Goal: Task Accomplishment & Management: Complete application form

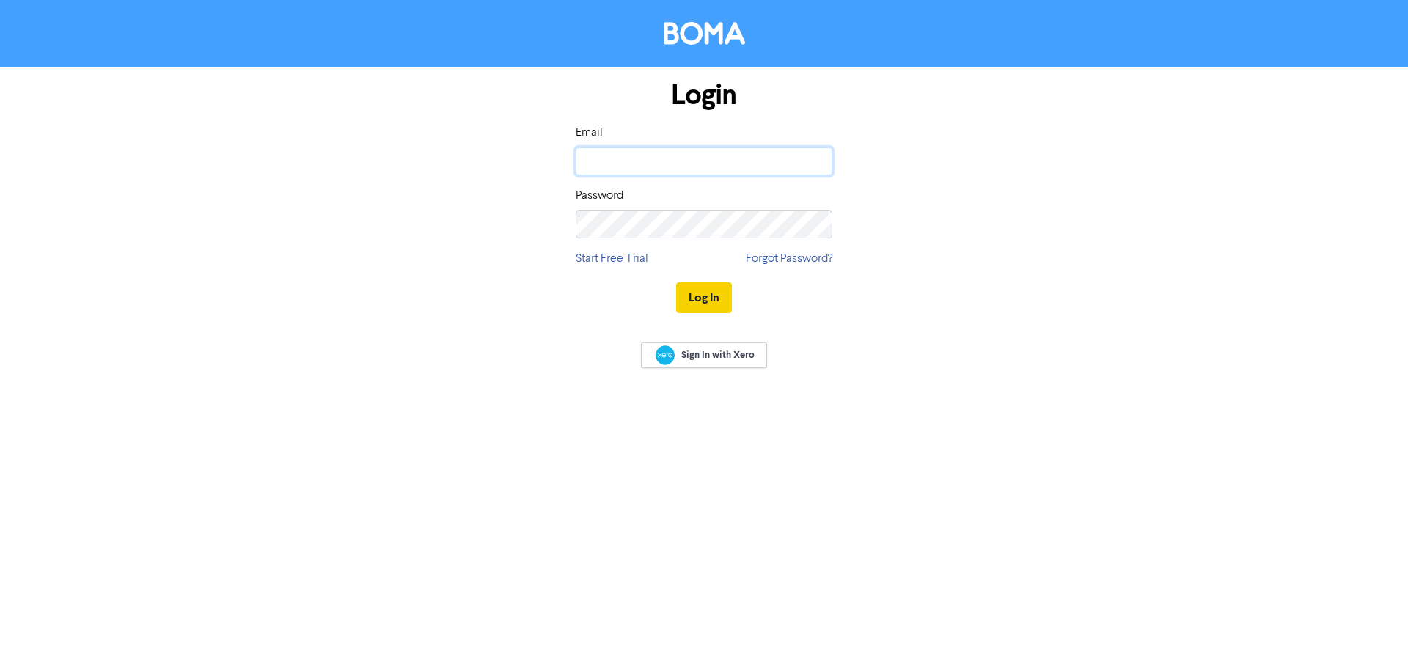
type input "[EMAIL_ADDRESS][DOMAIN_NAME]"
click at [717, 296] on button "Log In" at bounding box center [704, 297] width 56 height 31
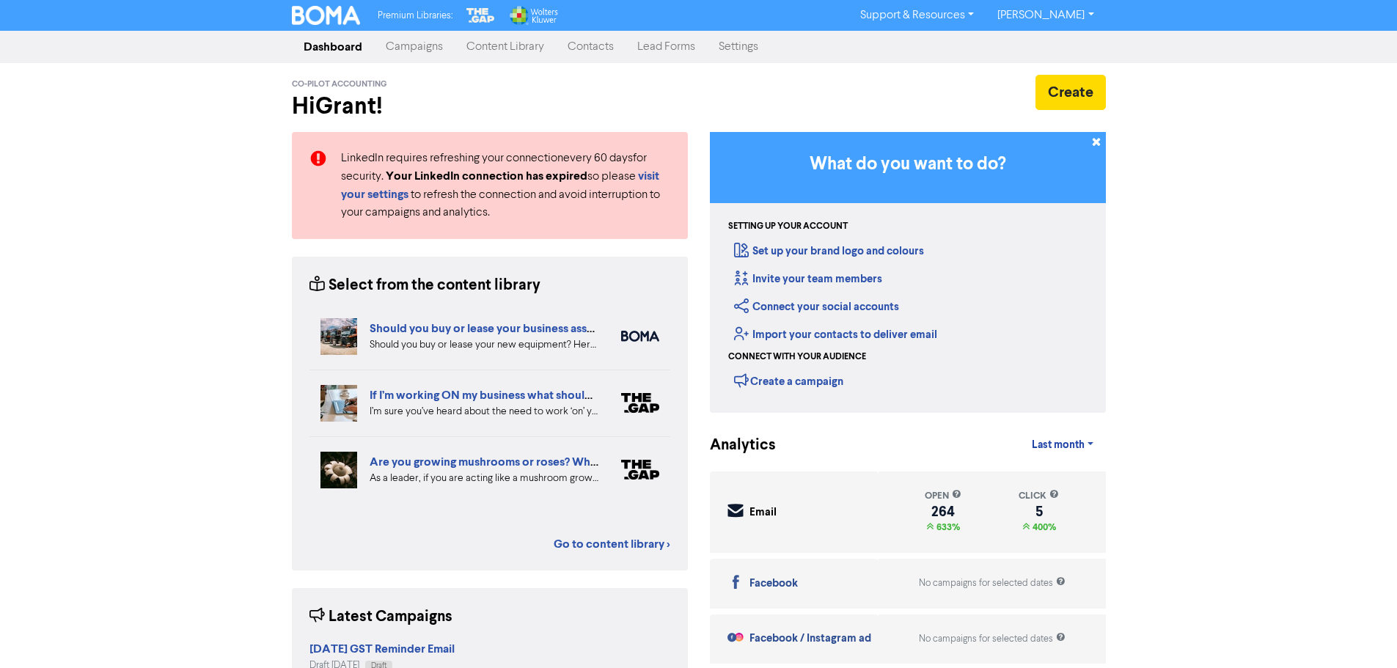
click at [586, 50] on link "Contacts" at bounding box center [591, 46] width 70 height 29
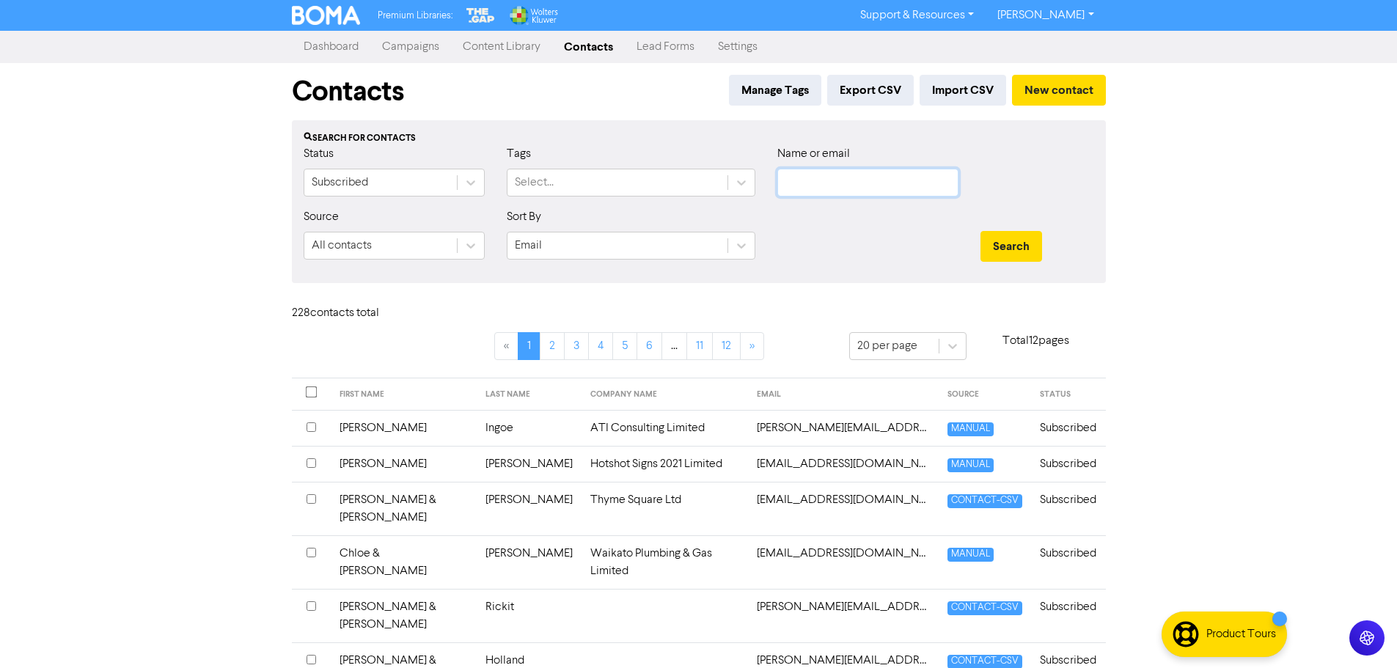
click at [811, 194] on input "text" at bounding box center [868, 183] width 181 height 28
type input "[PERSON_NAME]"
click at [981, 231] on button "Search" at bounding box center [1012, 246] width 62 height 31
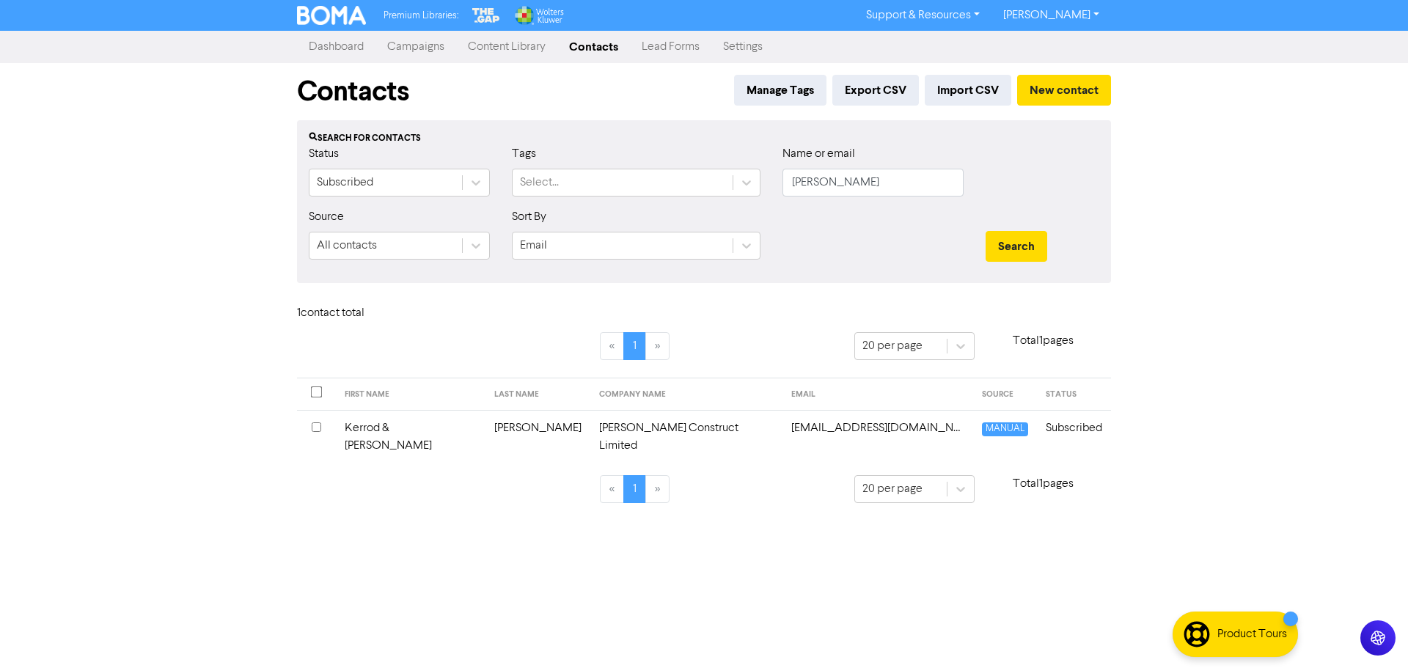
click at [591, 423] on td "[PERSON_NAME] Construct Limited" at bounding box center [687, 437] width 192 height 54
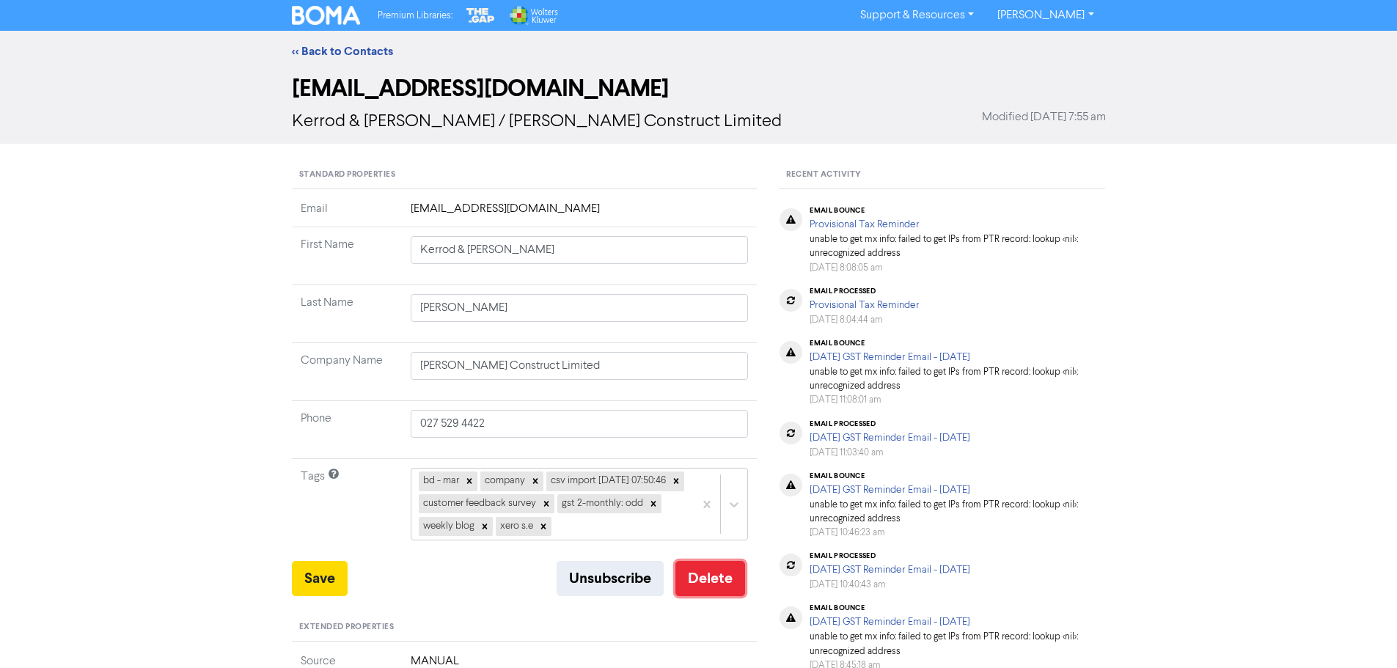
click at [712, 596] on button "Delete" at bounding box center [711, 578] width 70 height 35
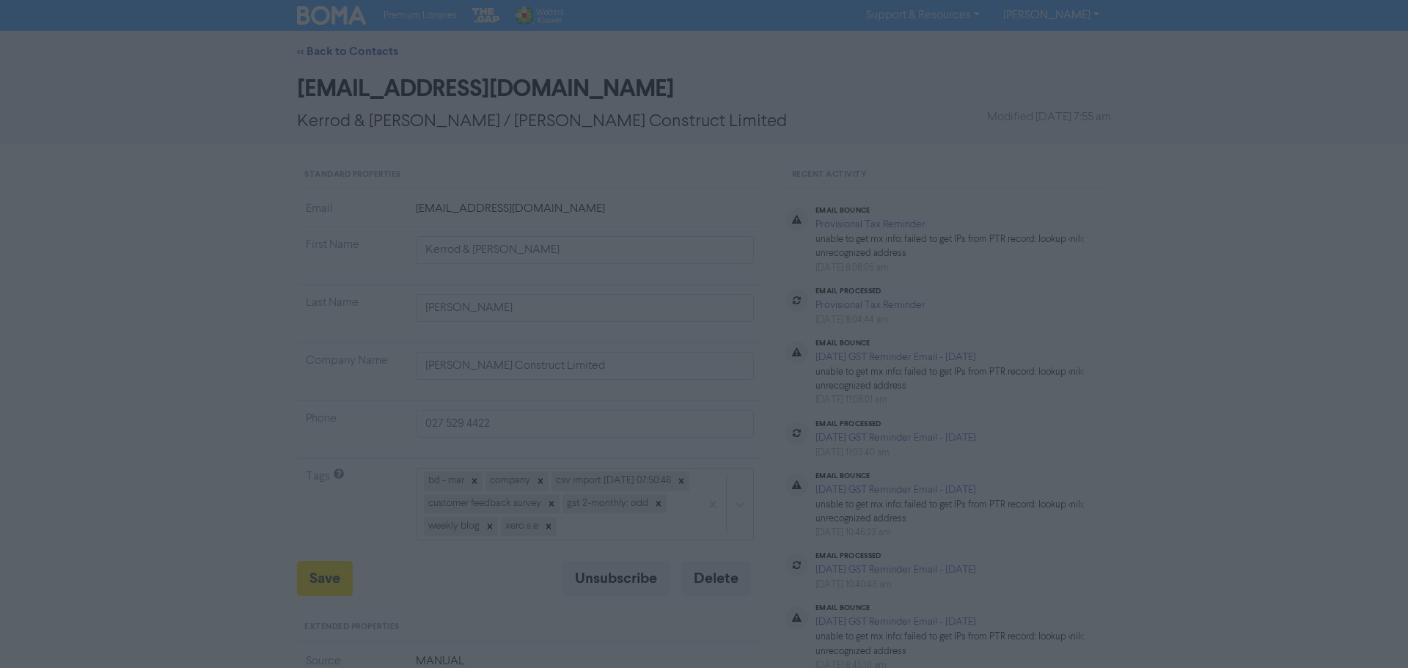
click at [648, 191] on button "ok" at bounding box center [641, 193] width 109 height 37
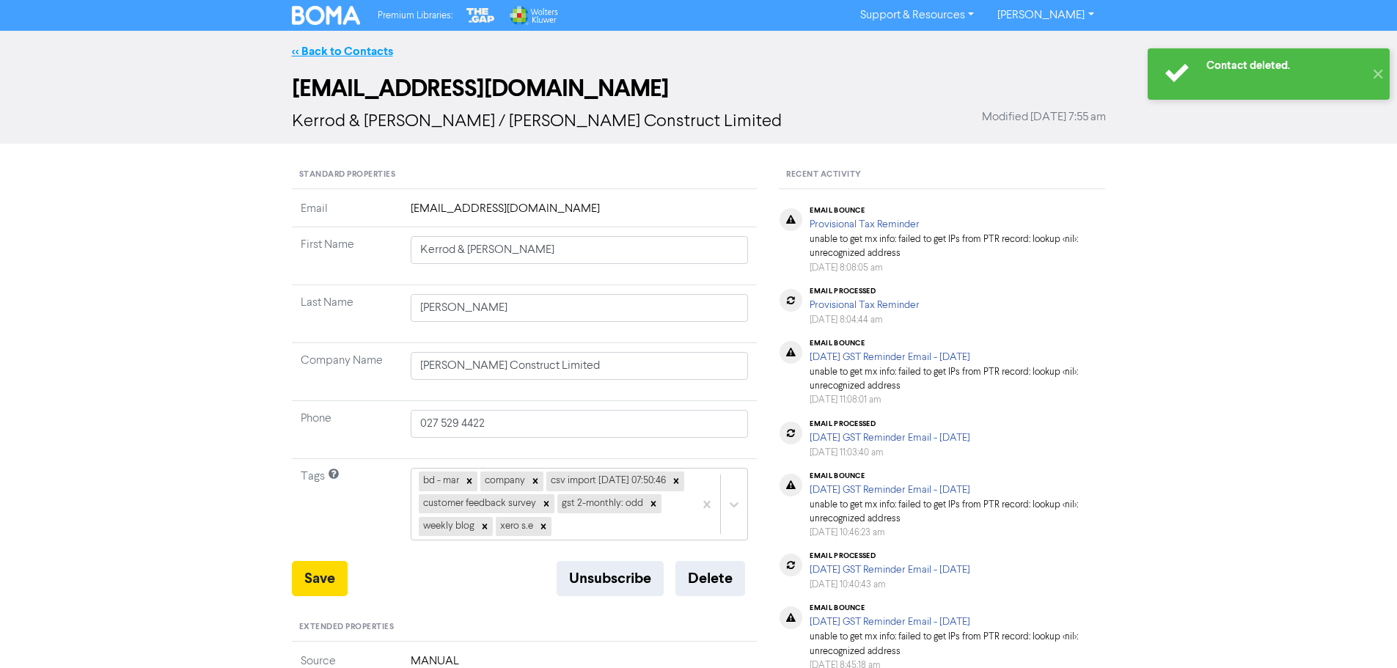
click at [319, 48] on link "<< Back to Contacts" at bounding box center [342, 51] width 101 height 15
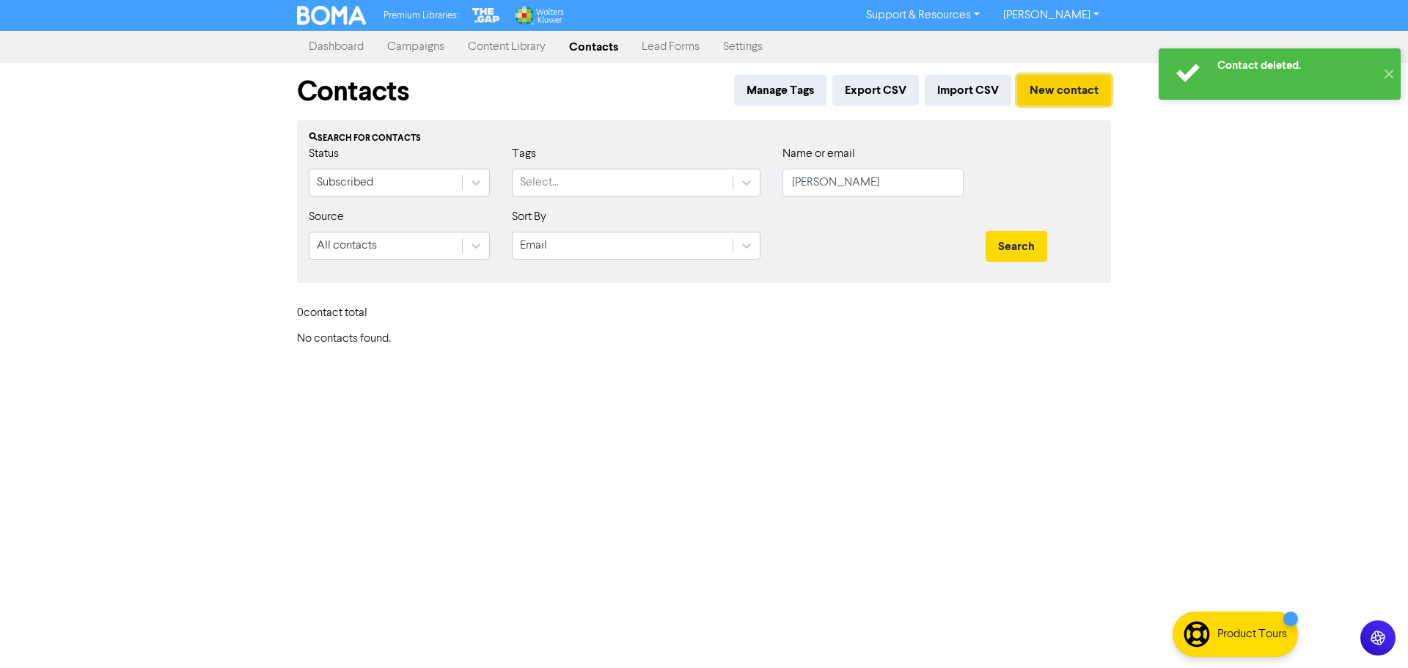
click at [1074, 92] on button "New contact" at bounding box center [1064, 90] width 94 height 31
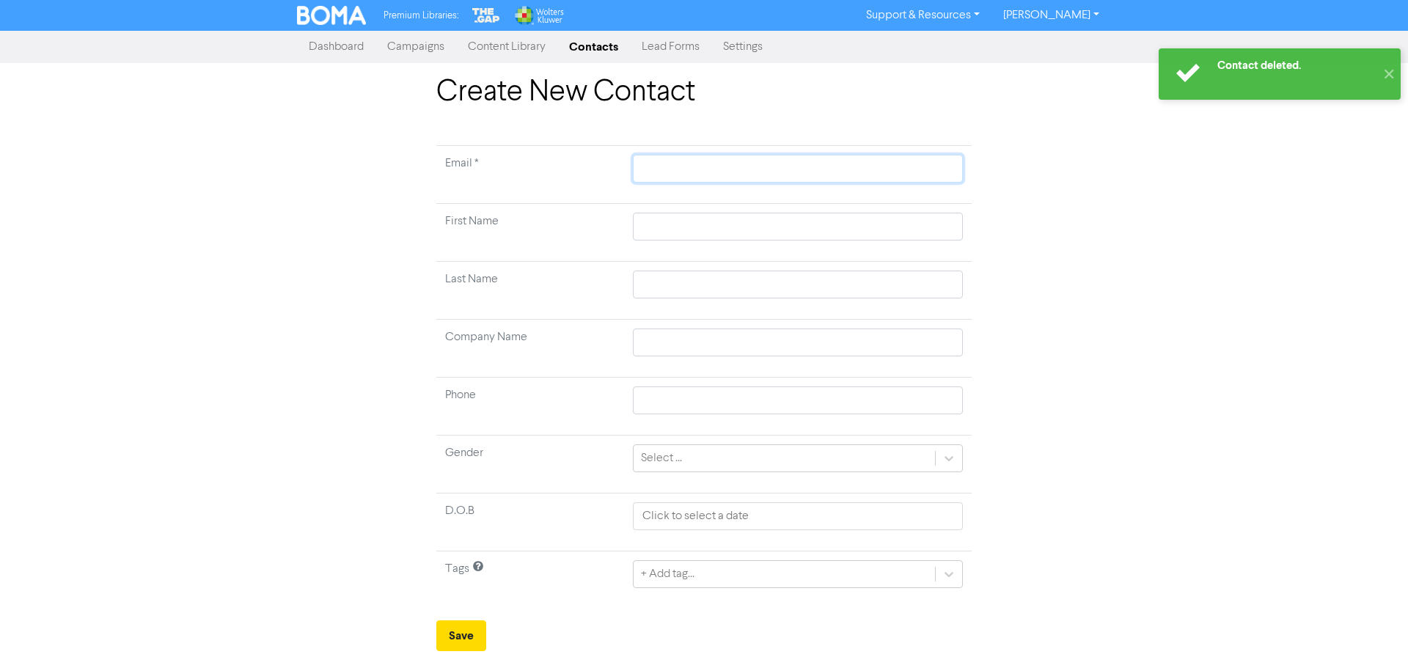
click at [671, 163] on input "text" at bounding box center [798, 169] width 330 height 28
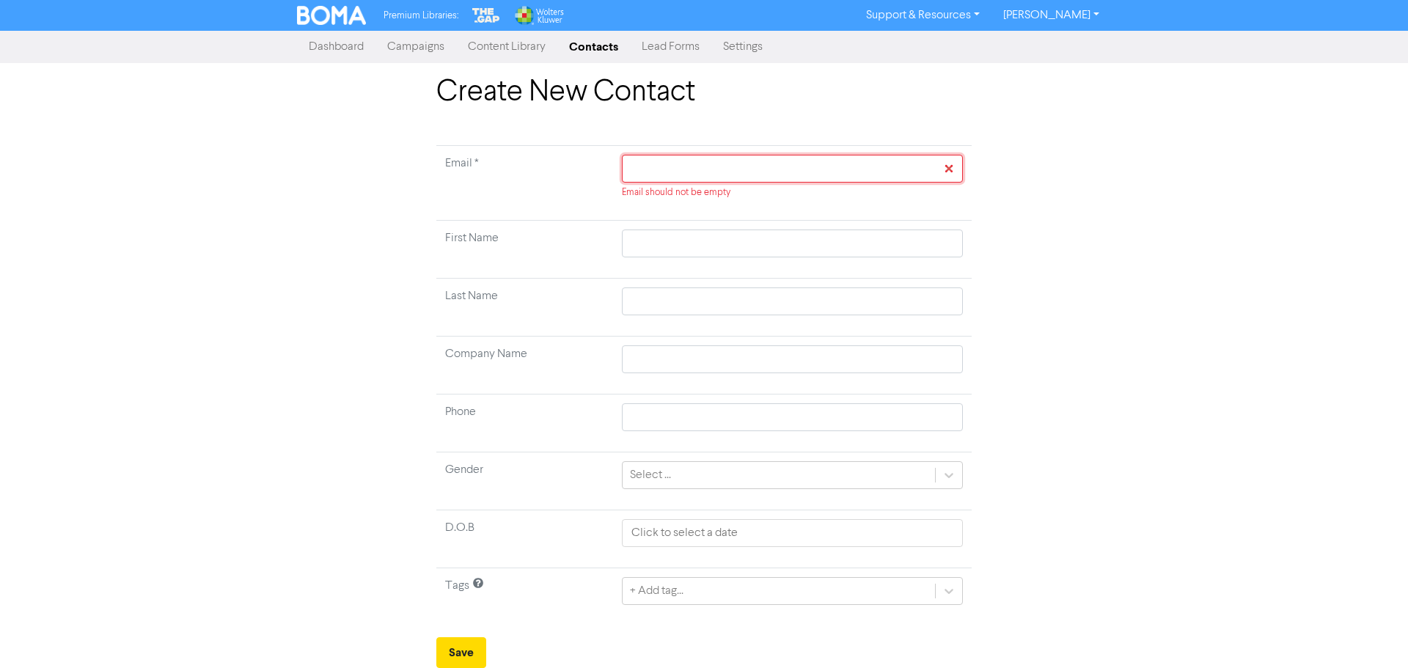
click at [648, 169] on input "text" at bounding box center [792, 169] width 341 height 28
paste input "[EMAIL_ADDRESS][DOMAIN_NAME]"
type input "[EMAIL_ADDRESS][DOMAIN_NAME]"
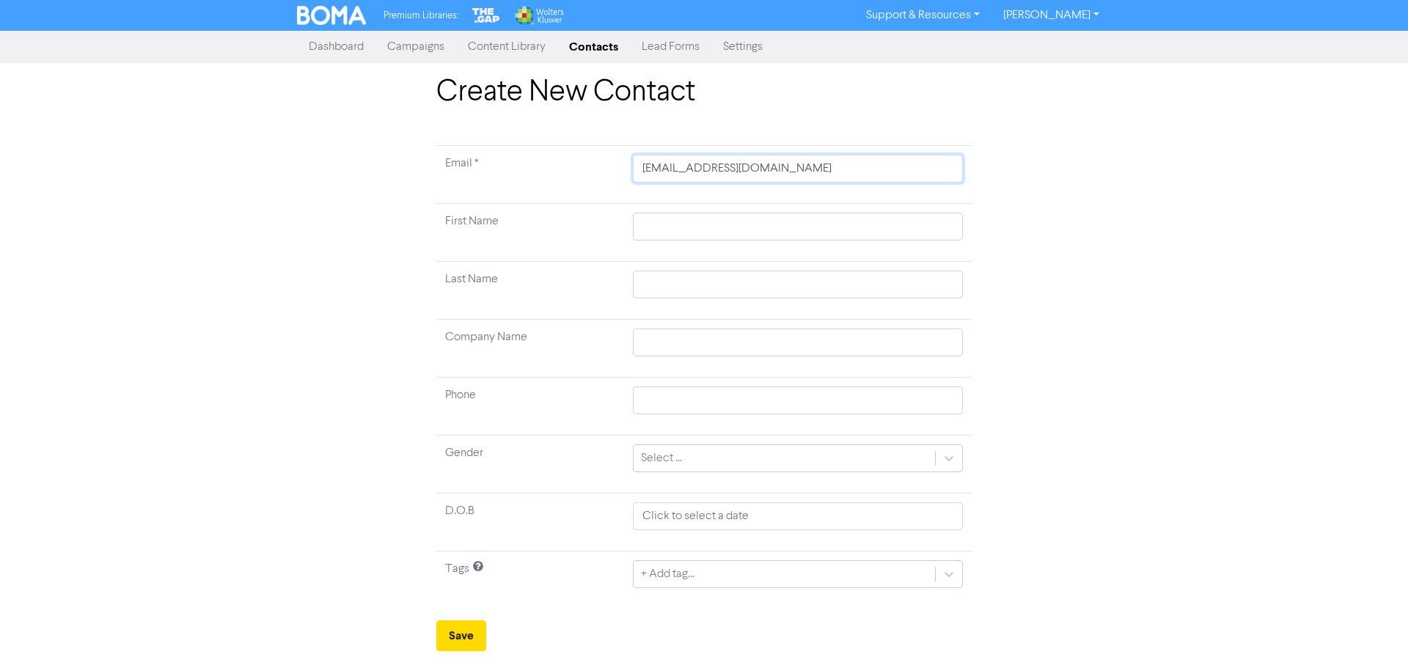
drag, startPoint x: 650, startPoint y: 171, endPoint x: 670, endPoint y: 154, distance: 26.6
click at [650, 169] on input "[EMAIL_ADDRESS][DOMAIN_NAME]" at bounding box center [798, 169] width 330 height 28
type input "[EMAIL_ADDRESS][DOMAIN_NAME]"
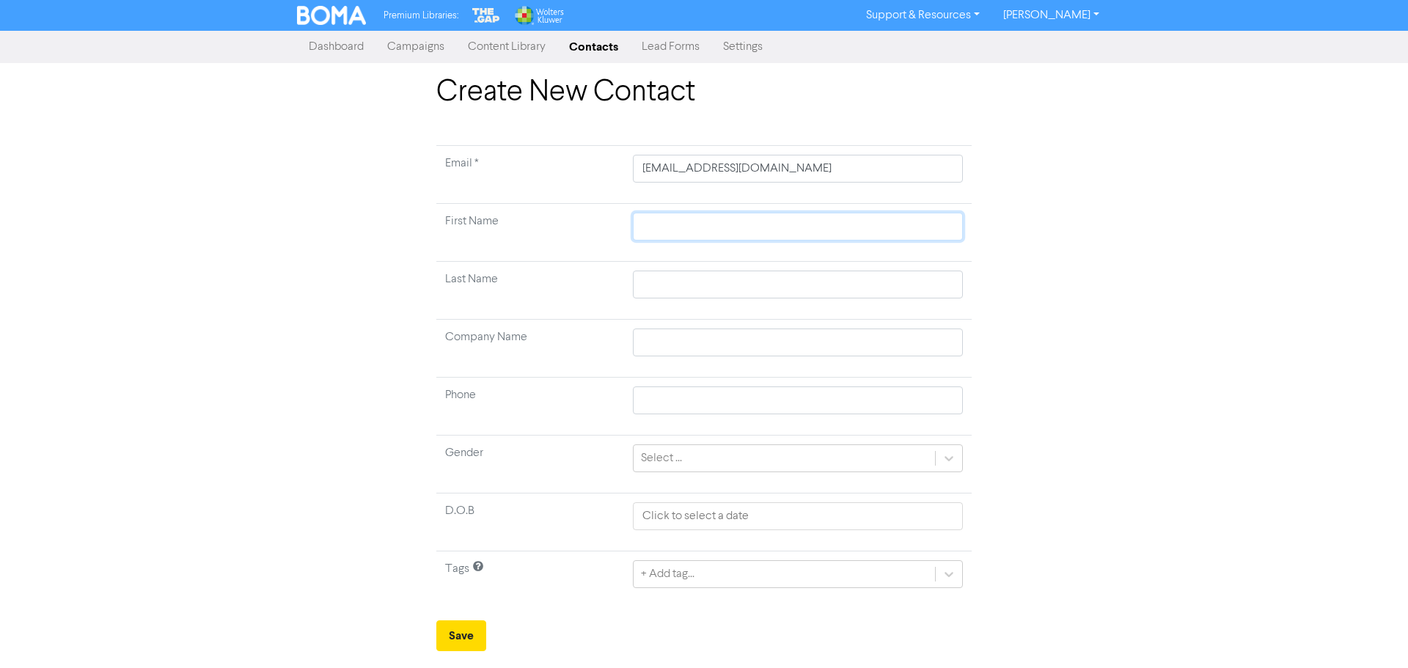
click at [679, 228] on input "text" at bounding box center [798, 227] width 330 height 28
type input "K"
type input "Ke"
type input "[PERSON_NAME]"
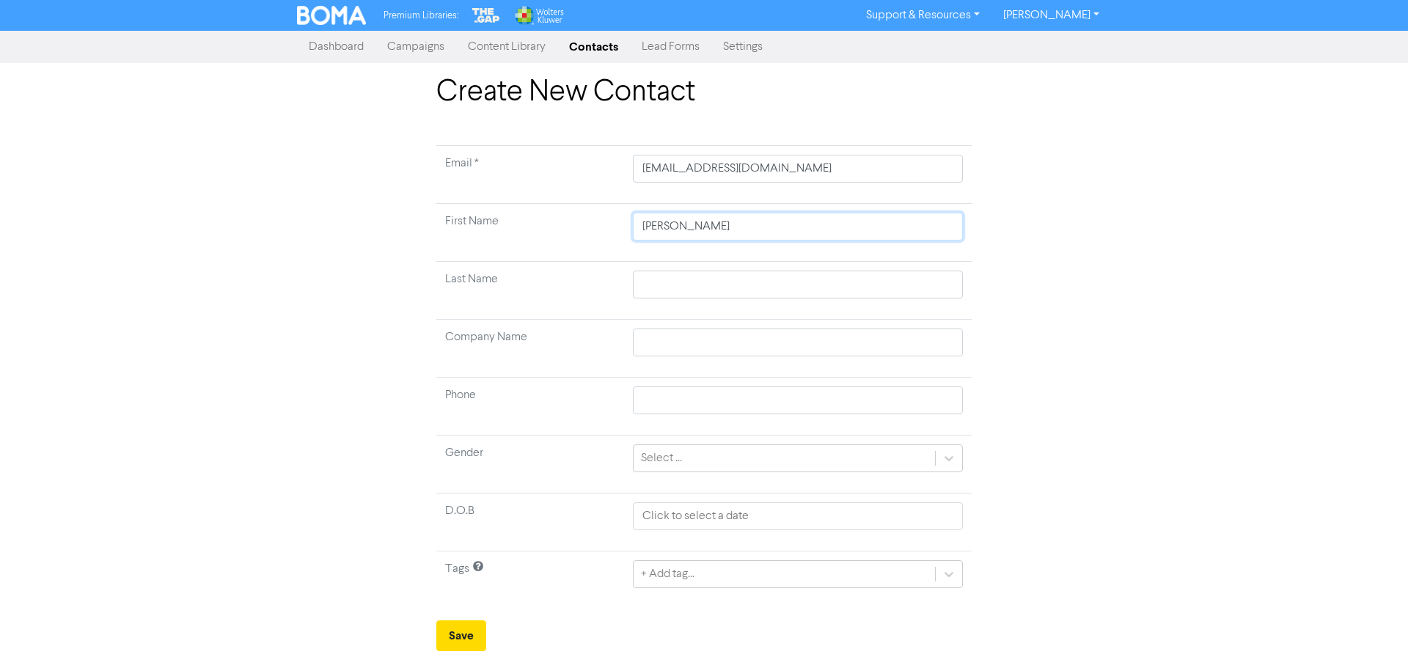
type input "Kerro"
type input "Kerrod"
type input "Kerrod &"
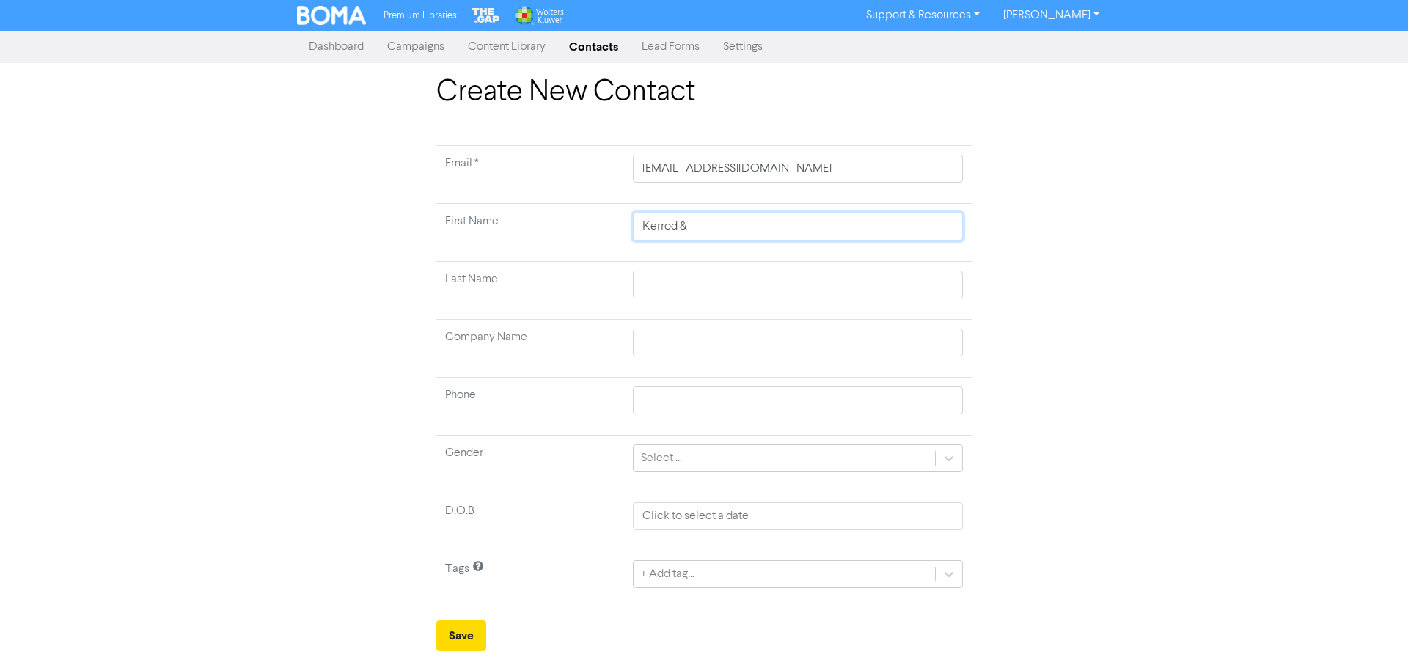
type input "Kerrod & S"
type input "Kerrod & Sa"
type input "Kerrod & Sar"
type input "Kerrod & [PERSON_NAME]"
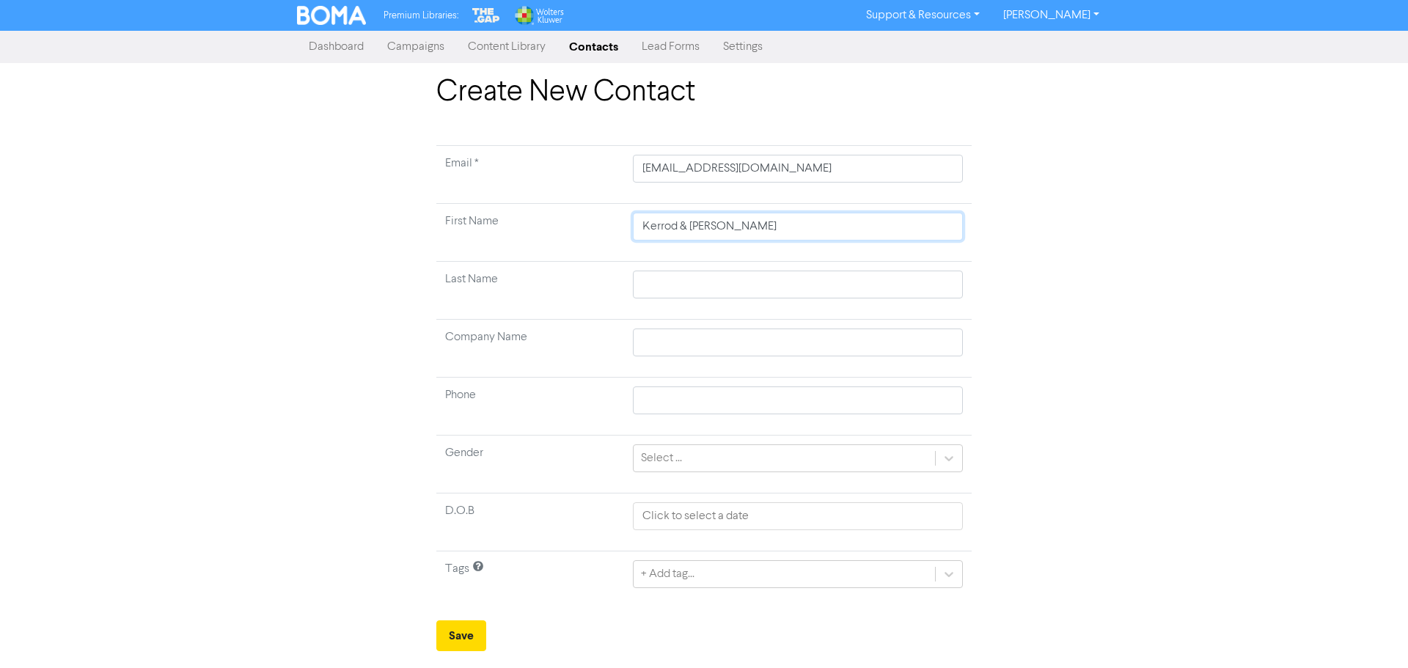
type input "Kerrod & [PERSON_NAME]"
type input "S"
type input "Sp"
type input "Spr"
type input "Spra"
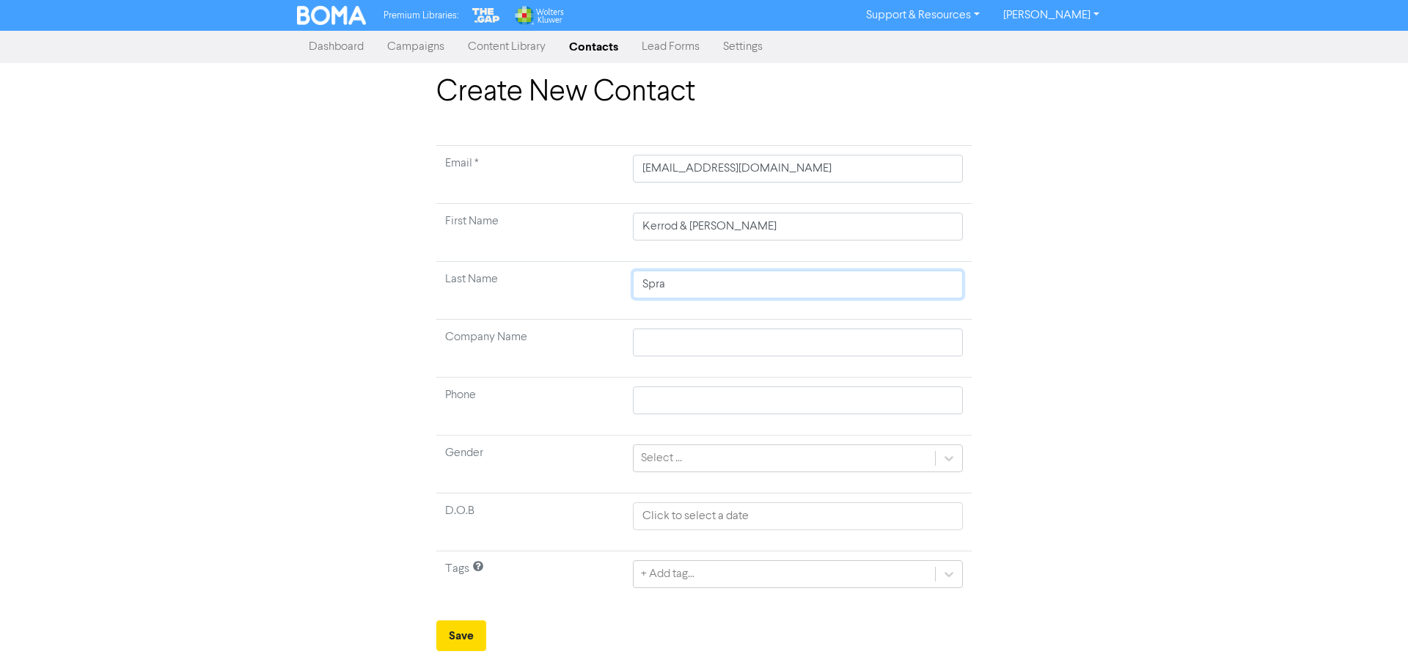
type input "Sprat"
type input "[PERSON_NAME]"
type input "S"
type input "Sp"
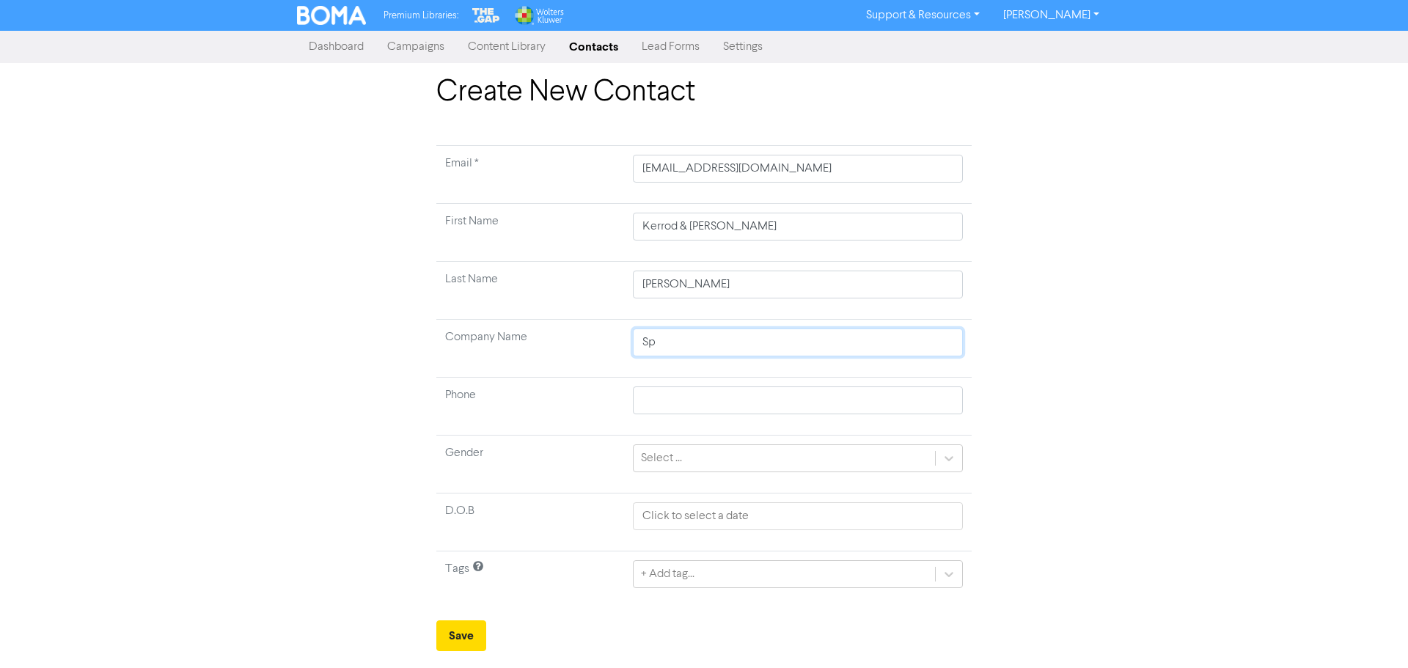
type input "Spr"
type input "Spra"
type input "Sprat"
type input "[PERSON_NAME]"
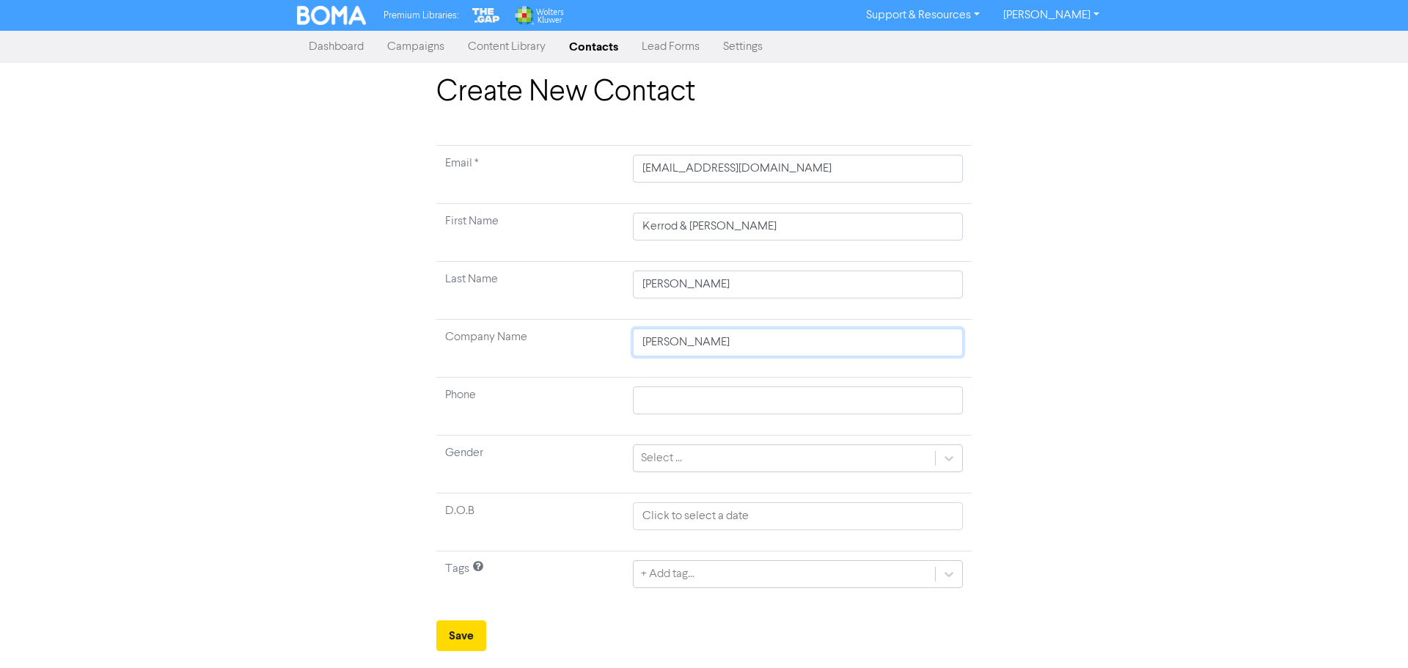
type input "[PERSON_NAME] C"
type input "[PERSON_NAME] Co"
type input "[PERSON_NAME] Con"
type input "[PERSON_NAME] Cons"
type input "[PERSON_NAME] Const"
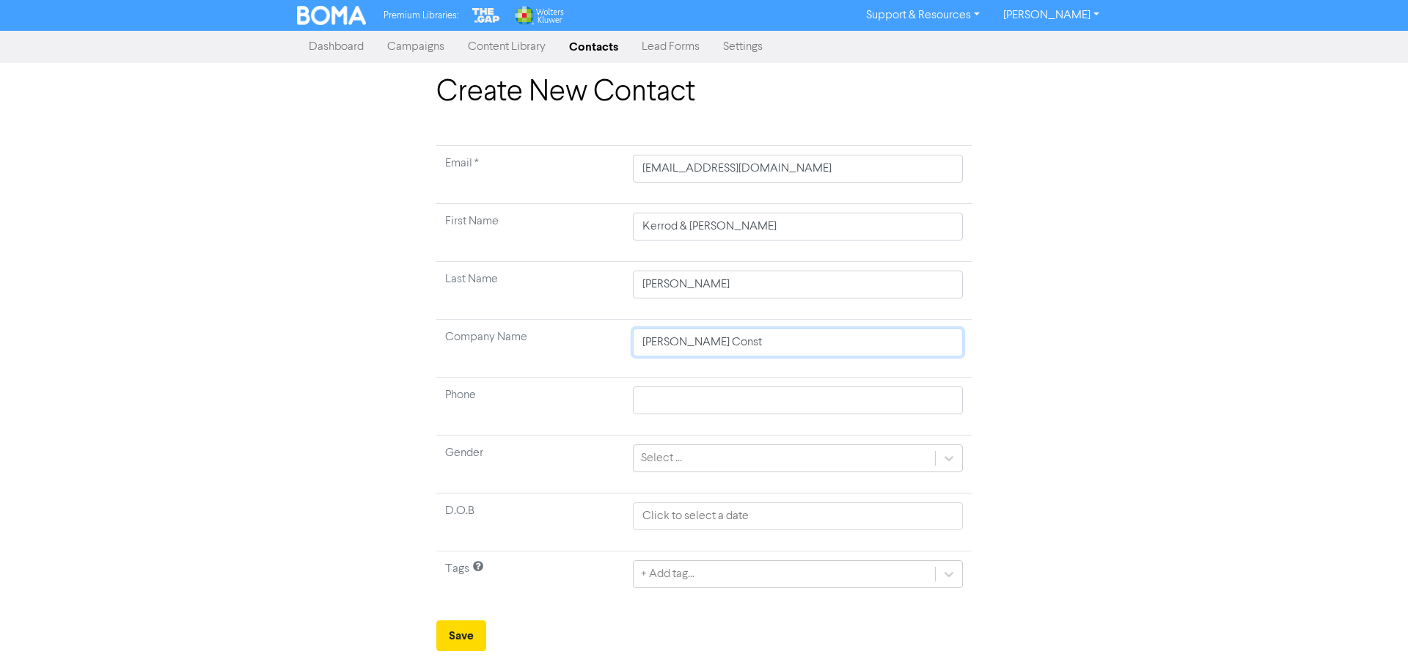
type input "[PERSON_NAME] Constr"
type input "[PERSON_NAME] Constru"
type input "[PERSON_NAME] Construc"
type input "[PERSON_NAME] Construct"
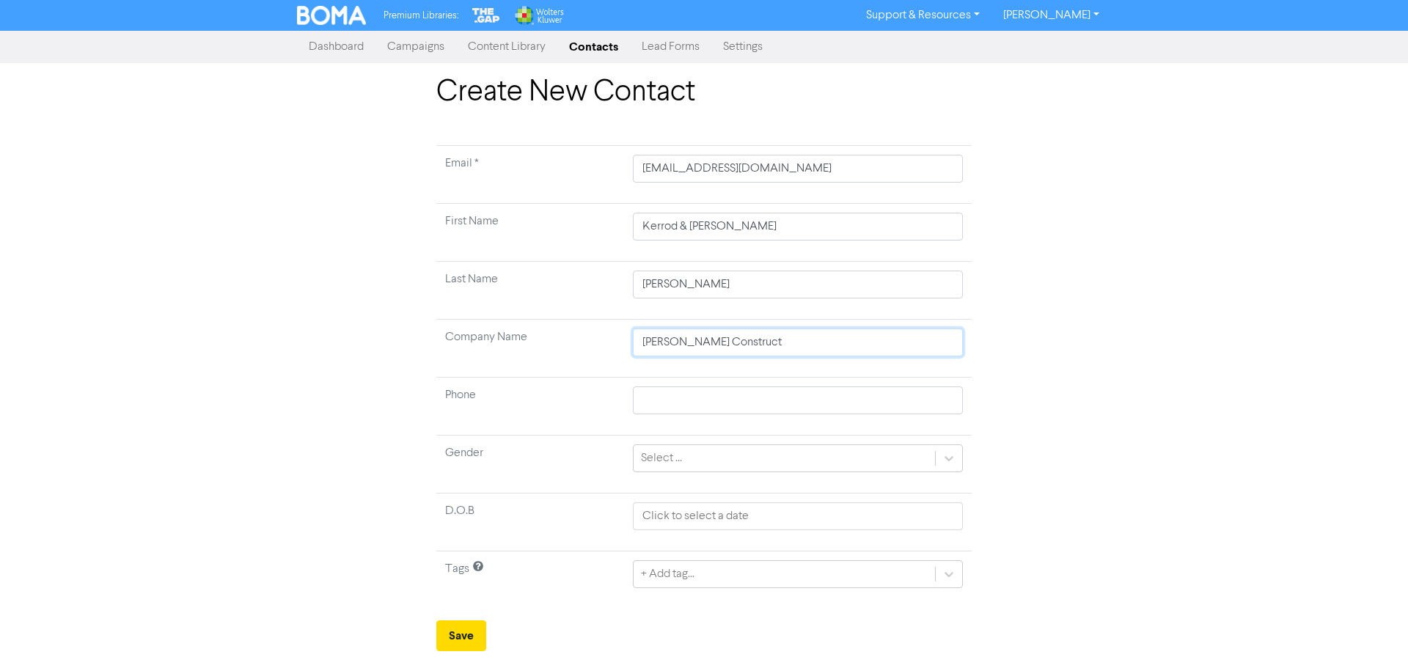
type input "[PERSON_NAME] Construct L"
type input "[PERSON_NAME] Construct Li"
type input "[PERSON_NAME] Construct [PERSON_NAME]"
type input "[PERSON_NAME] Construct Limi"
type input "[PERSON_NAME] Construct Limit"
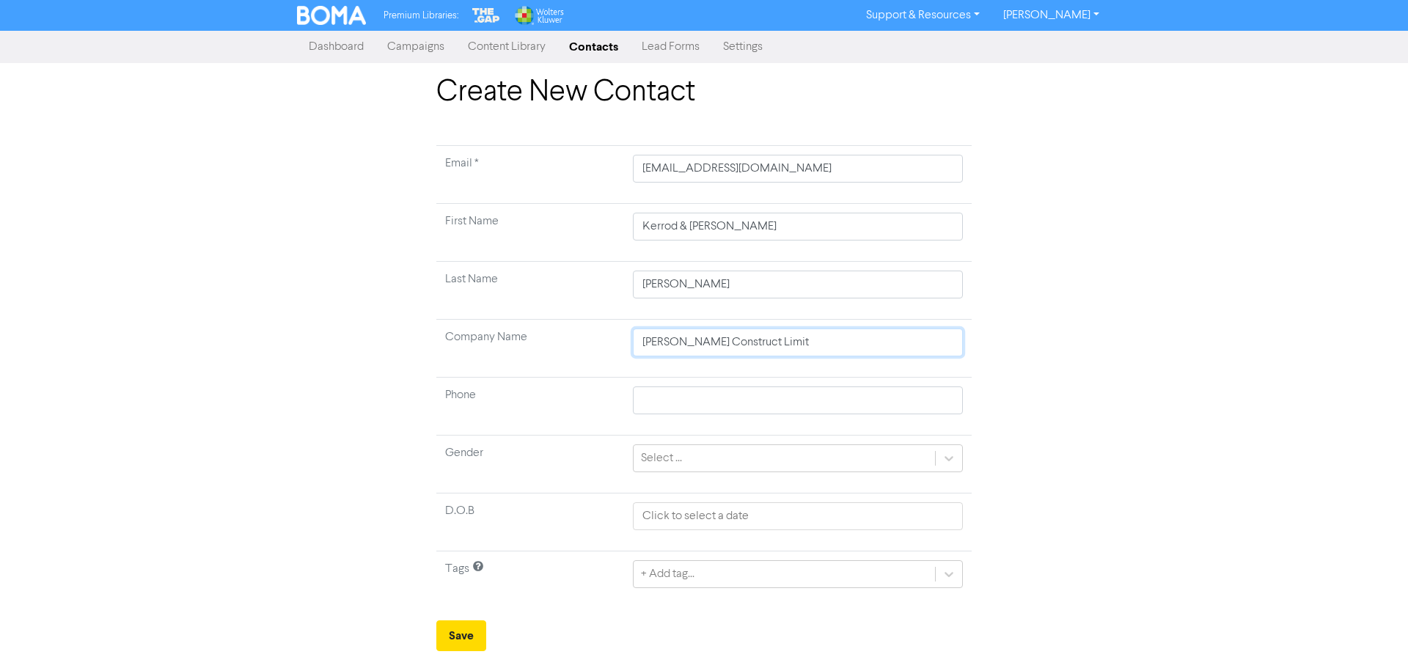
type input "[PERSON_NAME] Construct Limite"
type input "[PERSON_NAME] Construct Limited"
click at [660, 414] on td at bounding box center [798, 407] width 348 height 58
click at [681, 579] on div "+ Add tag..." at bounding box center [798, 574] width 330 height 28
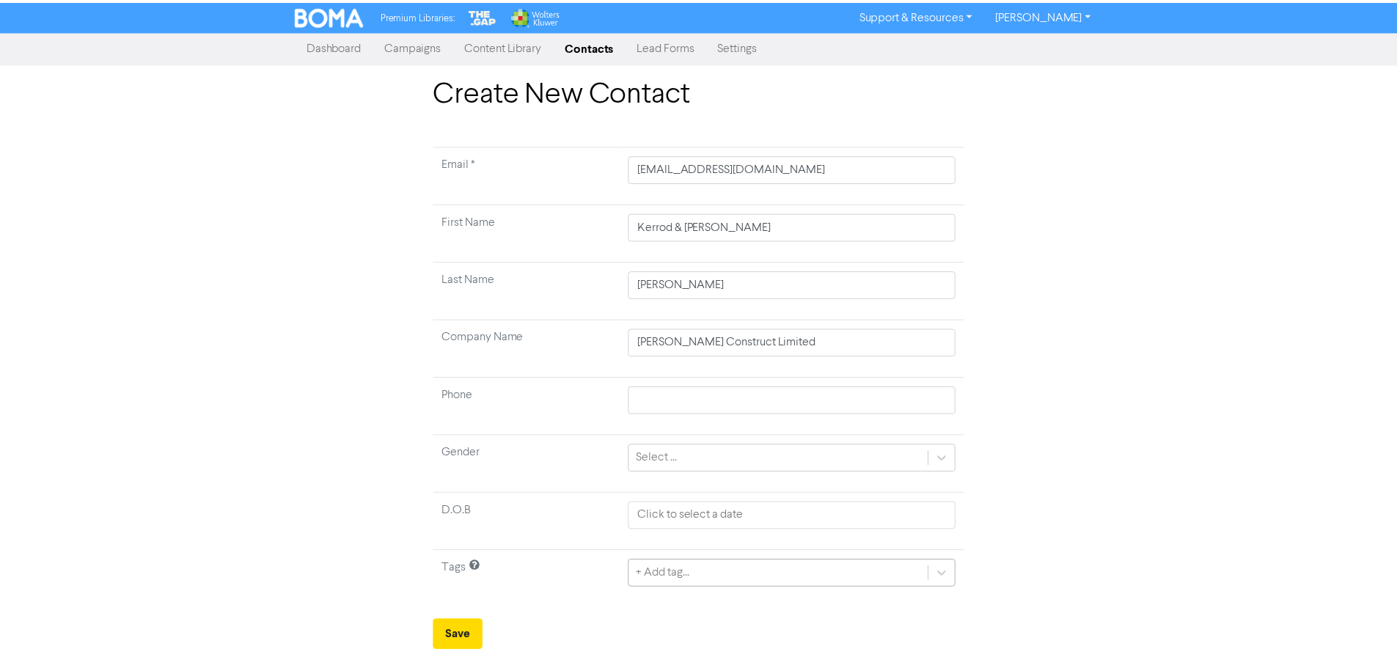
scroll to position [146, 0]
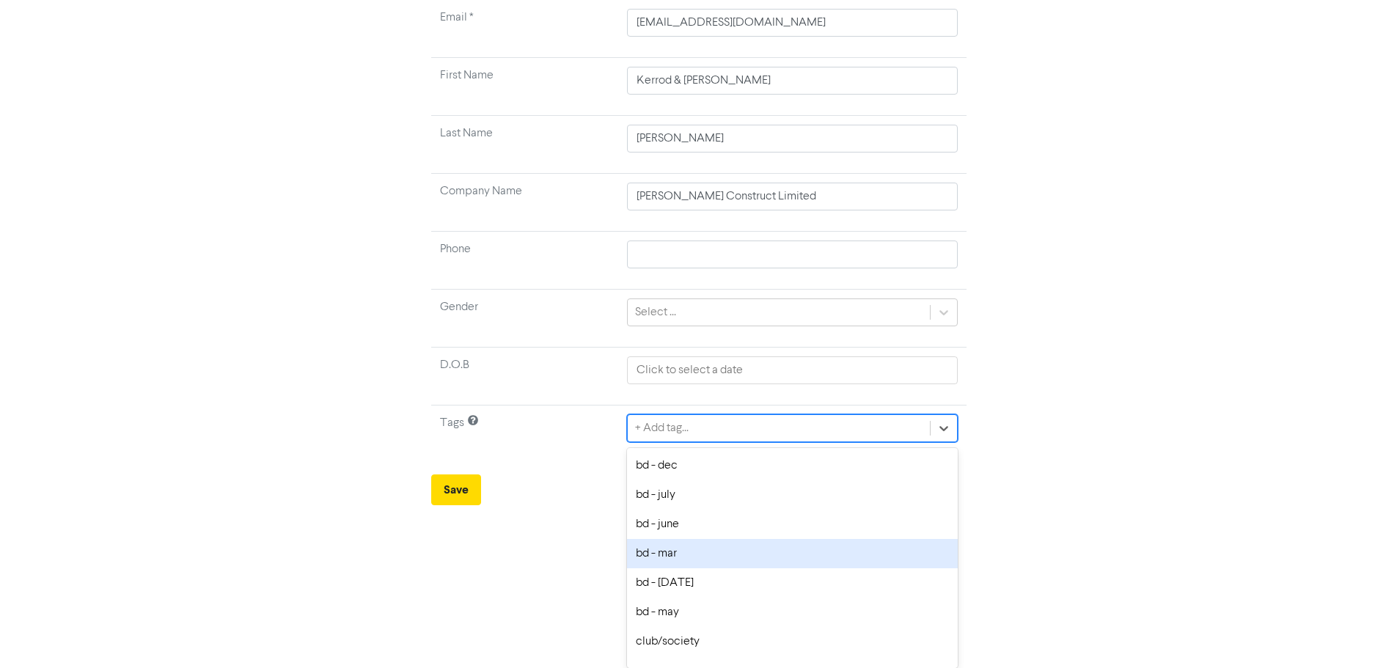
click at [668, 558] on div "bd - mar" at bounding box center [792, 553] width 330 height 29
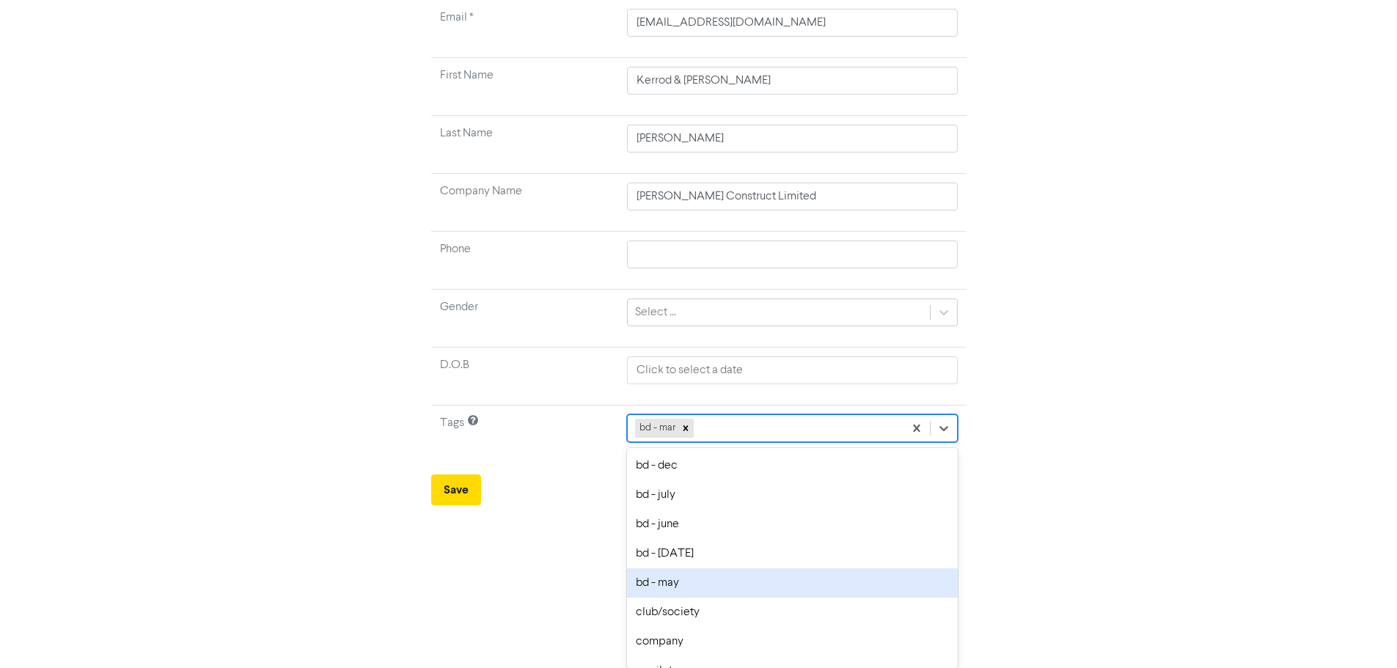
click at [728, 442] on div "option bd - may focused, 6 of 30. 29 results available. Use Up and Down to choo…" at bounding box center [792, 428] width 330 height 28
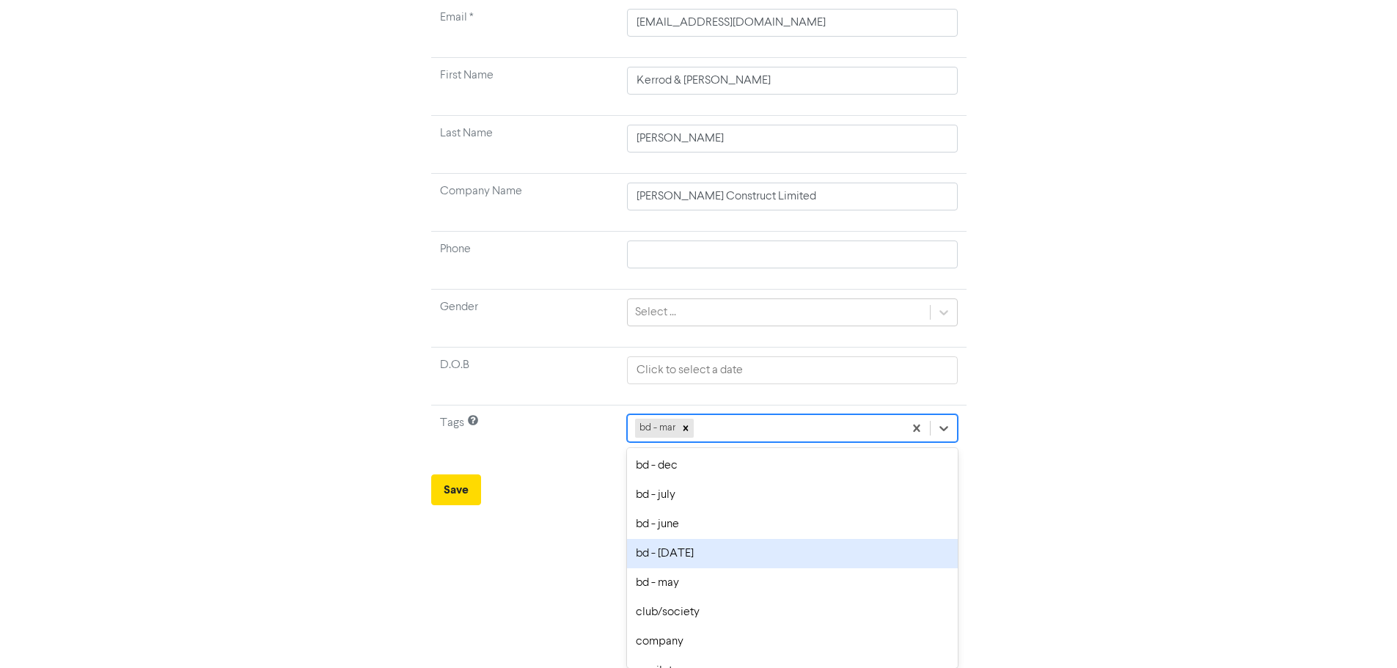
click at [681, 554] on div "bd - [DATE]" at bounding box center [792, 553] width 330 height 29
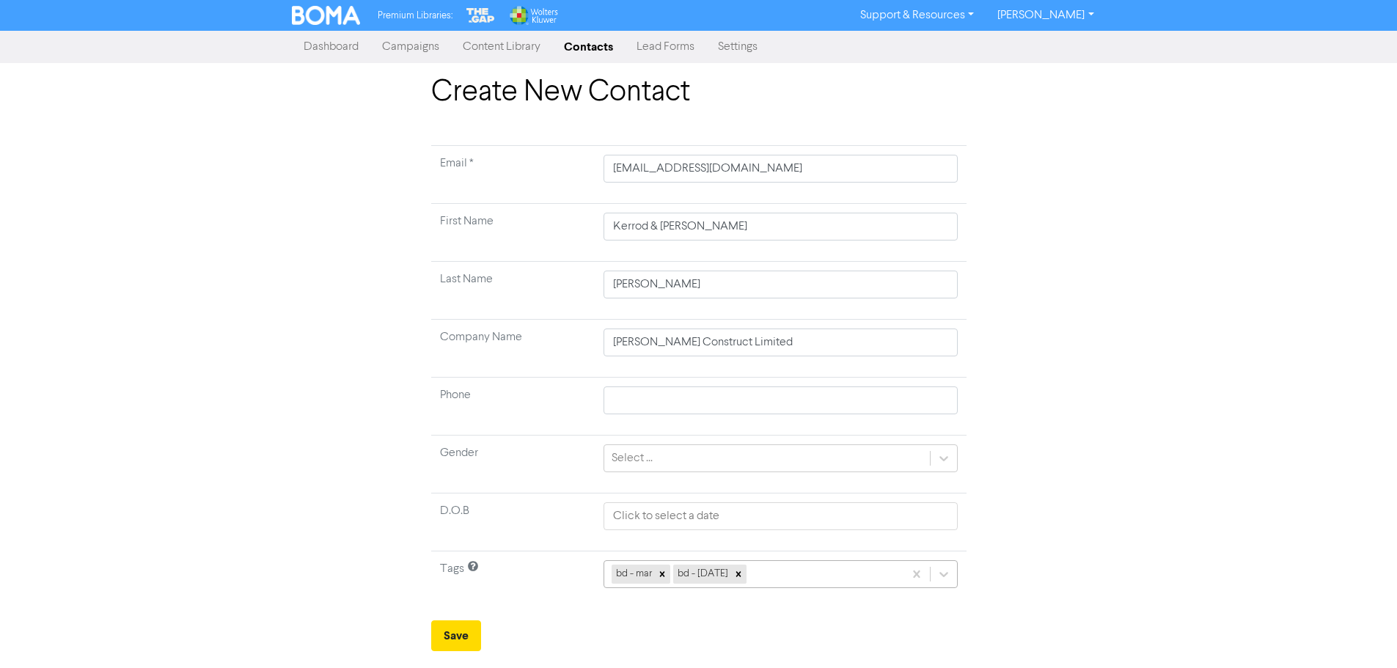
click at [778, 574] on div "bd - mar bd - [DATE]" at bounding box center [781, 574] width 354 height 28
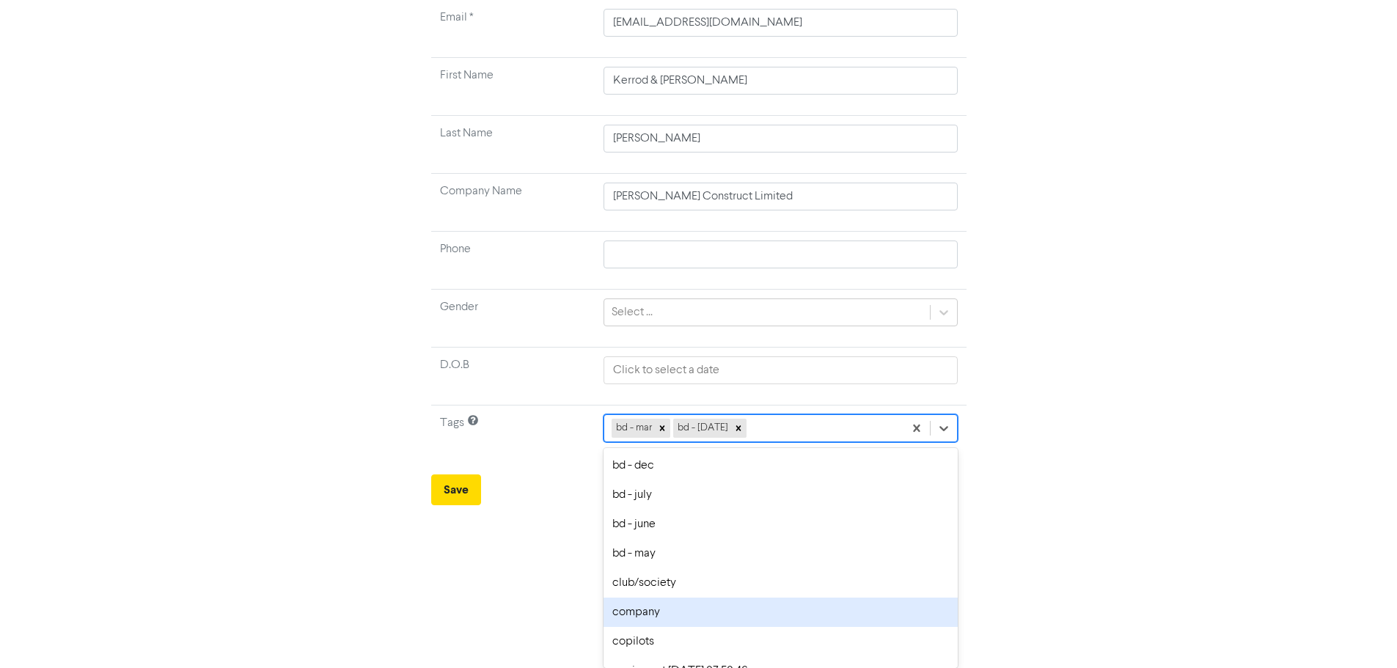
click at [643, 620] on div "company" at bounding box center [781, 612] width 354 height 29
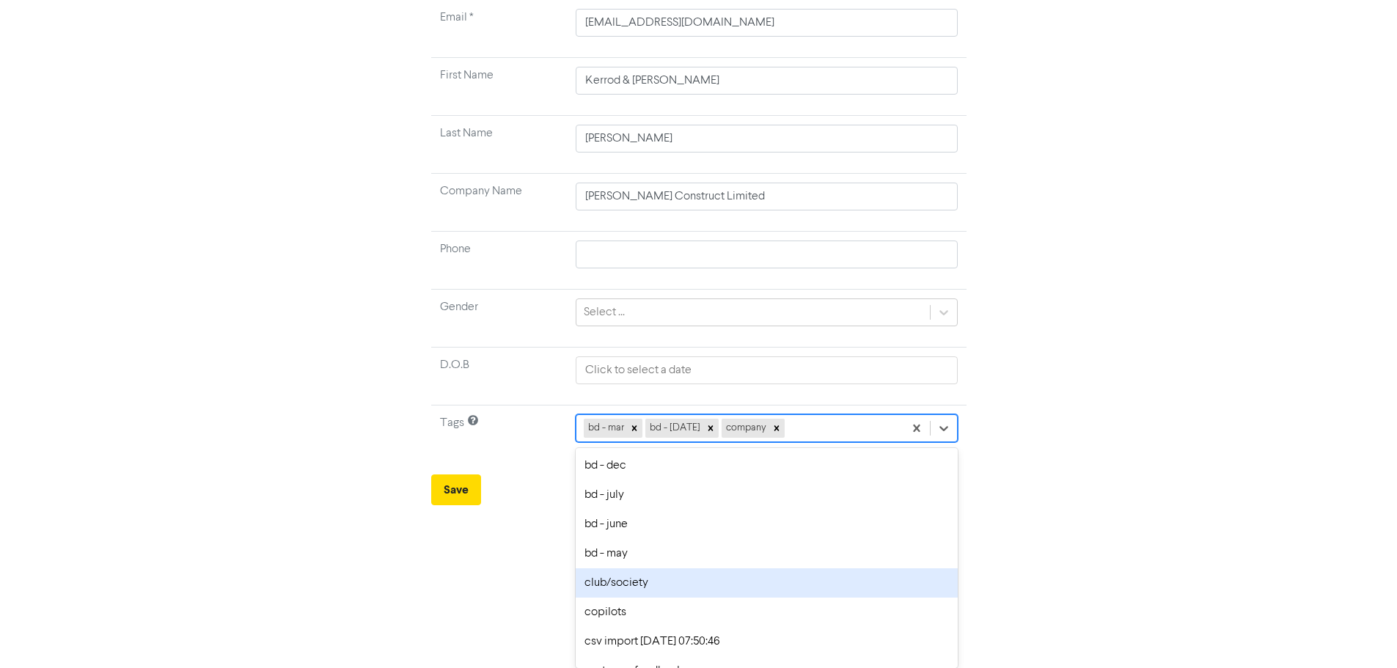
click at [824, 442] on div "option club/society focused, 7 of 30. 27 results available. Use Up and Down to …" at bounding box center [766, 428] width 381 height 28
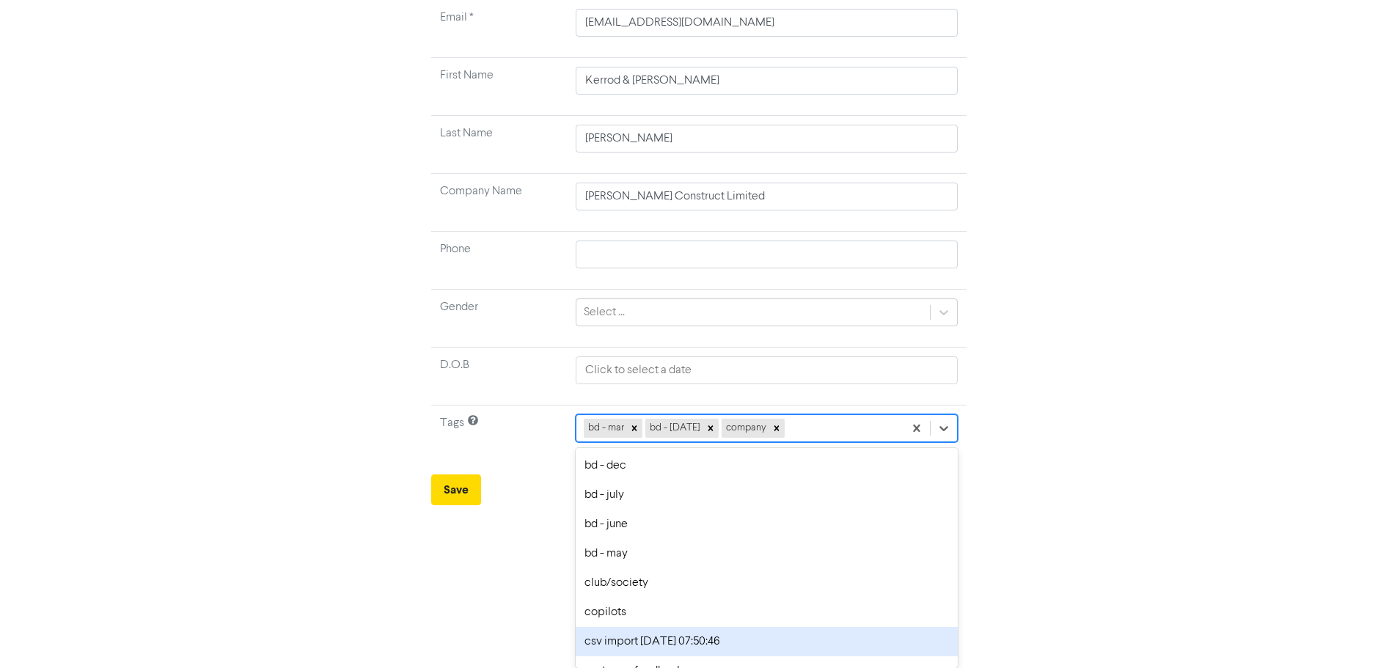
click at [640, 640] on div "csv import [DATE] 07:50:46" at bounding box center [766, 641] width 381 height 29
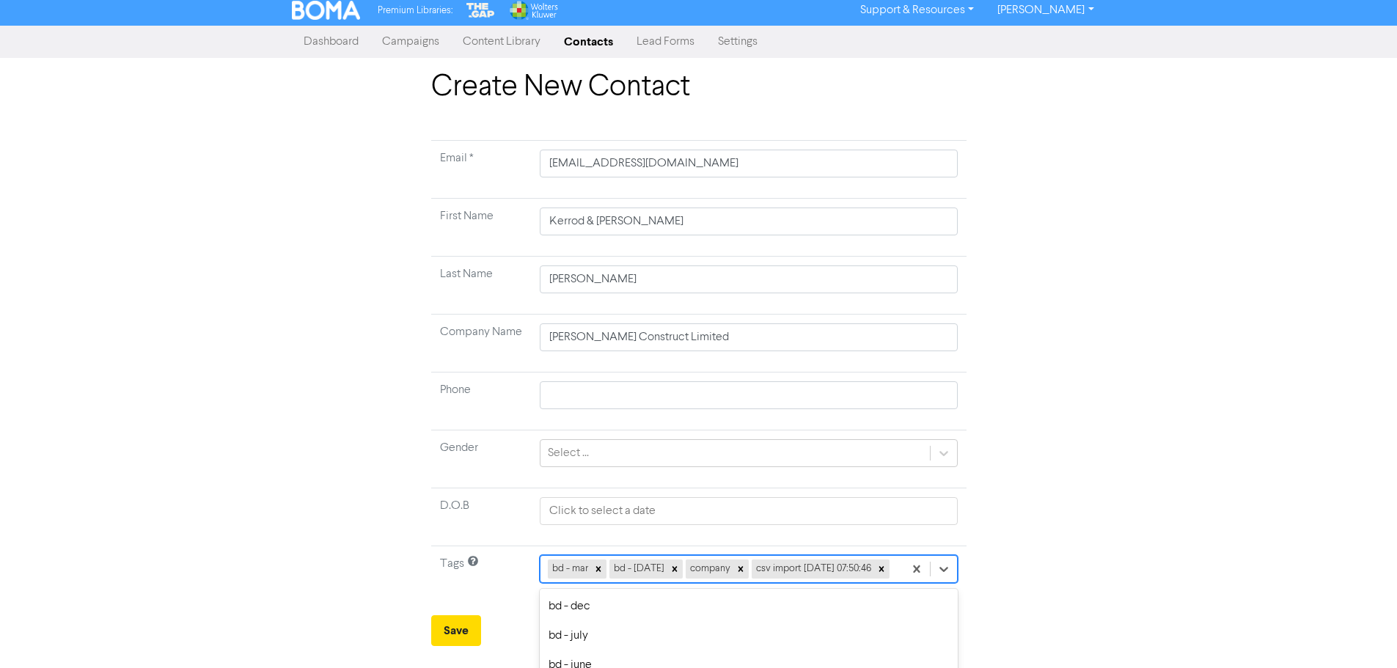
scroll to position [168, 0]
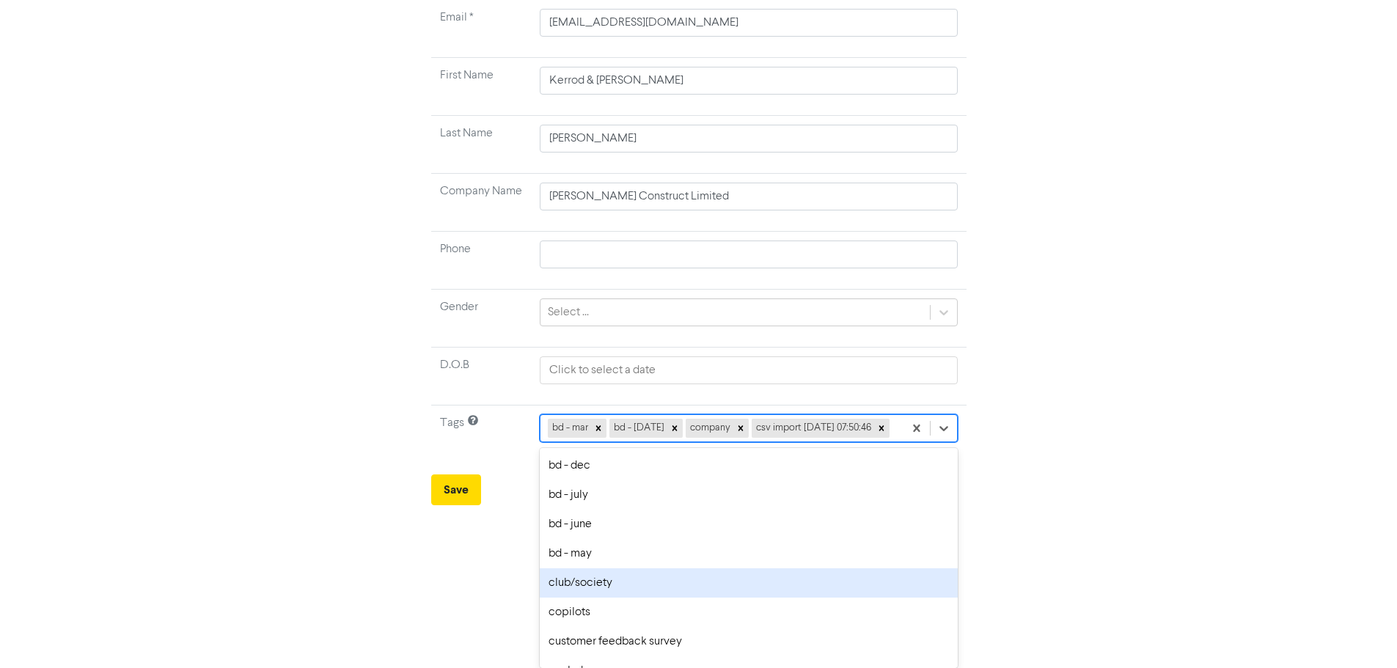
click at [786, 442] on div "option club/society focused, 7 of 30. 26 results available. Use Up and Down to …" at bounding box center [748, 428] width 417 height 28
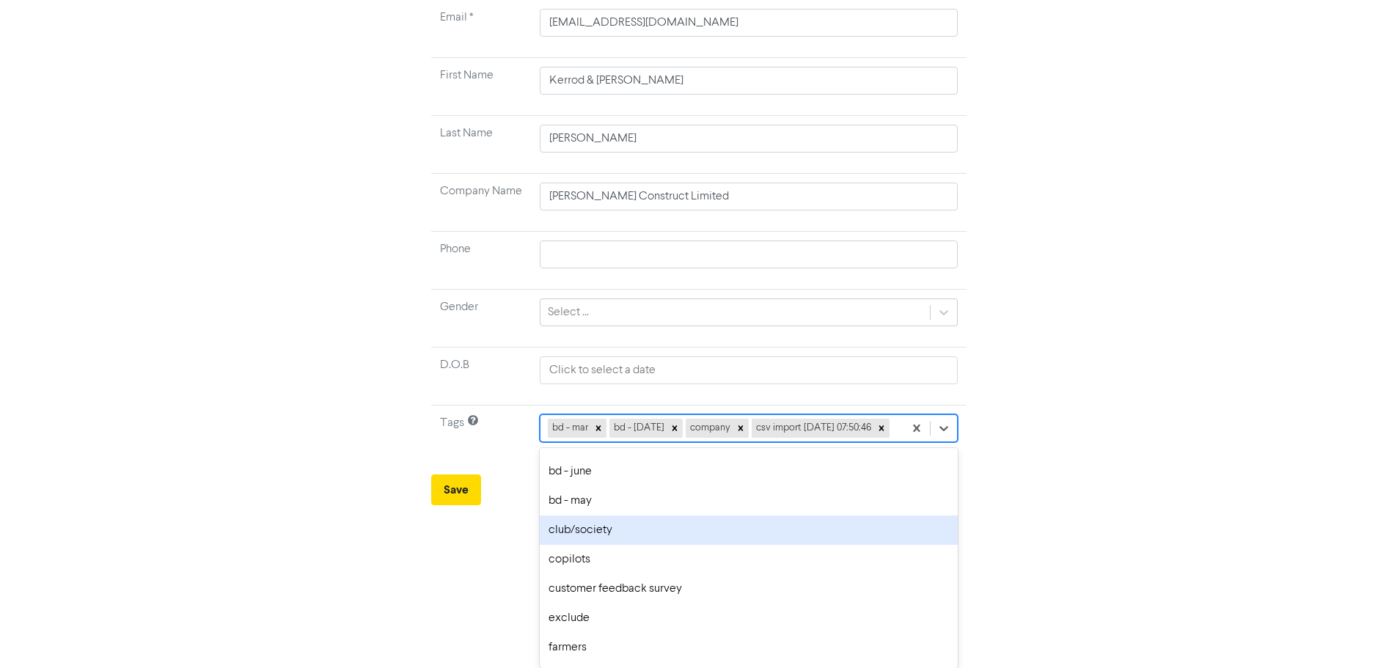
scroll to position [73, 0]
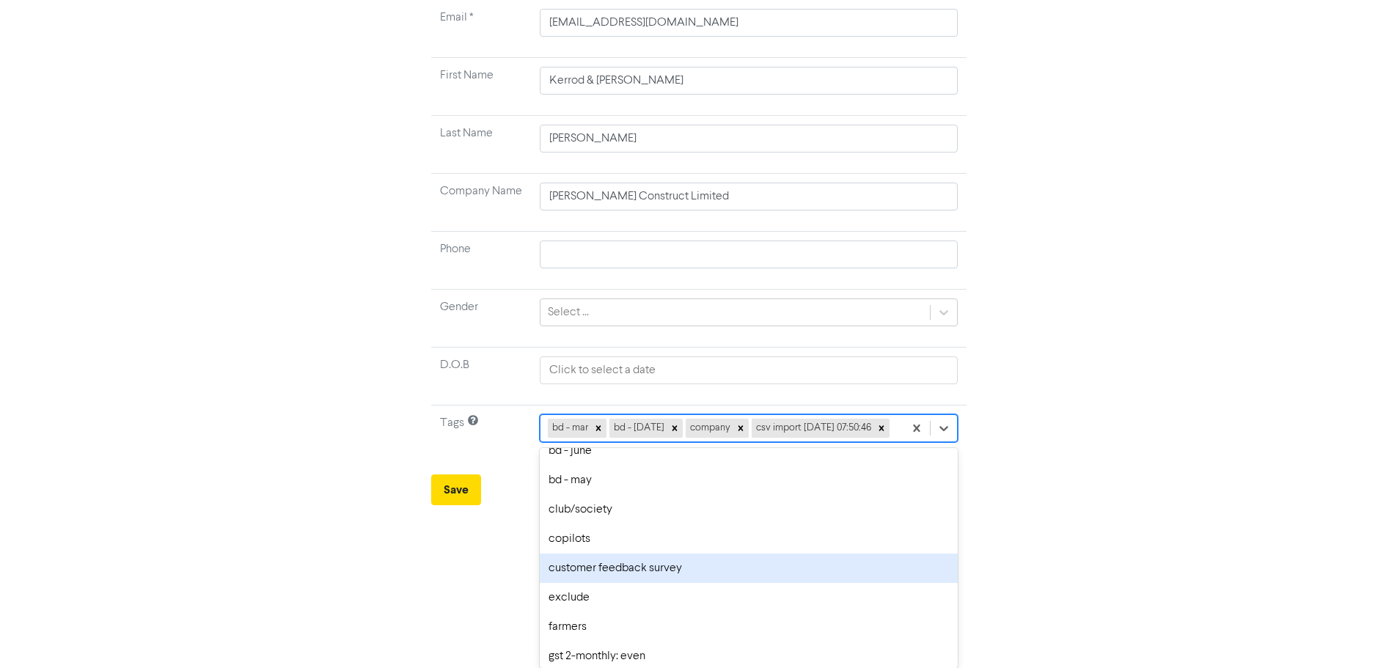
click at [575, 571] on div "customer feedback survey" at bounding box center [748, 568] width 417 height 29
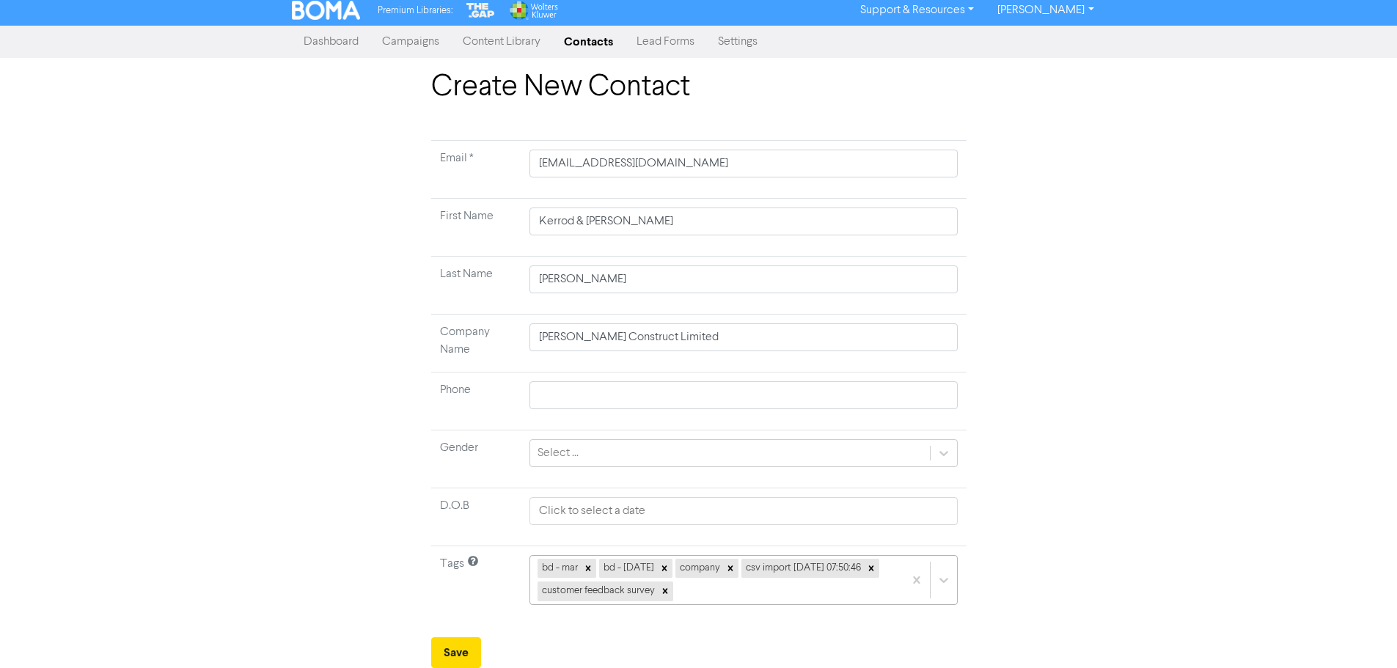
scroll to position [168, 0]
click at [698, 590] on div "bd - mar bd - [DATE] company csv import [DATE] 07:50:46 customer feedback survey" at bounding box center [744, 580] width 428 height 50
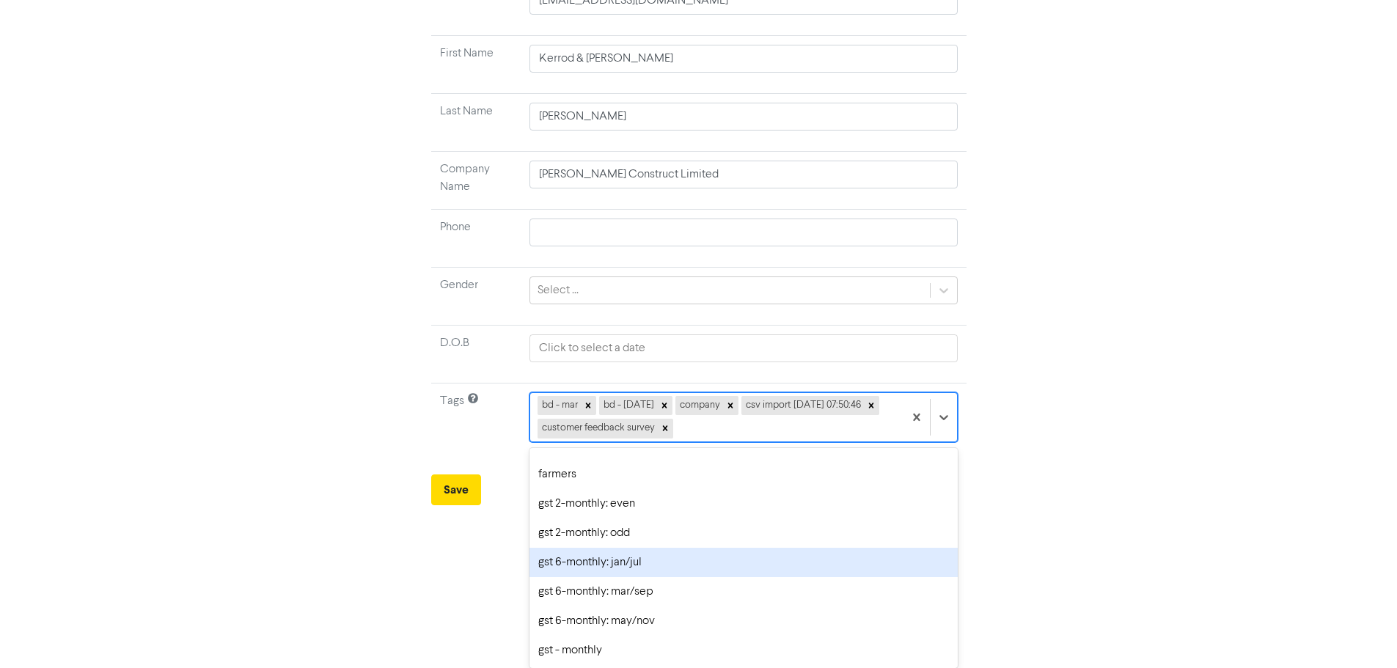
scroll to position [220, 0]
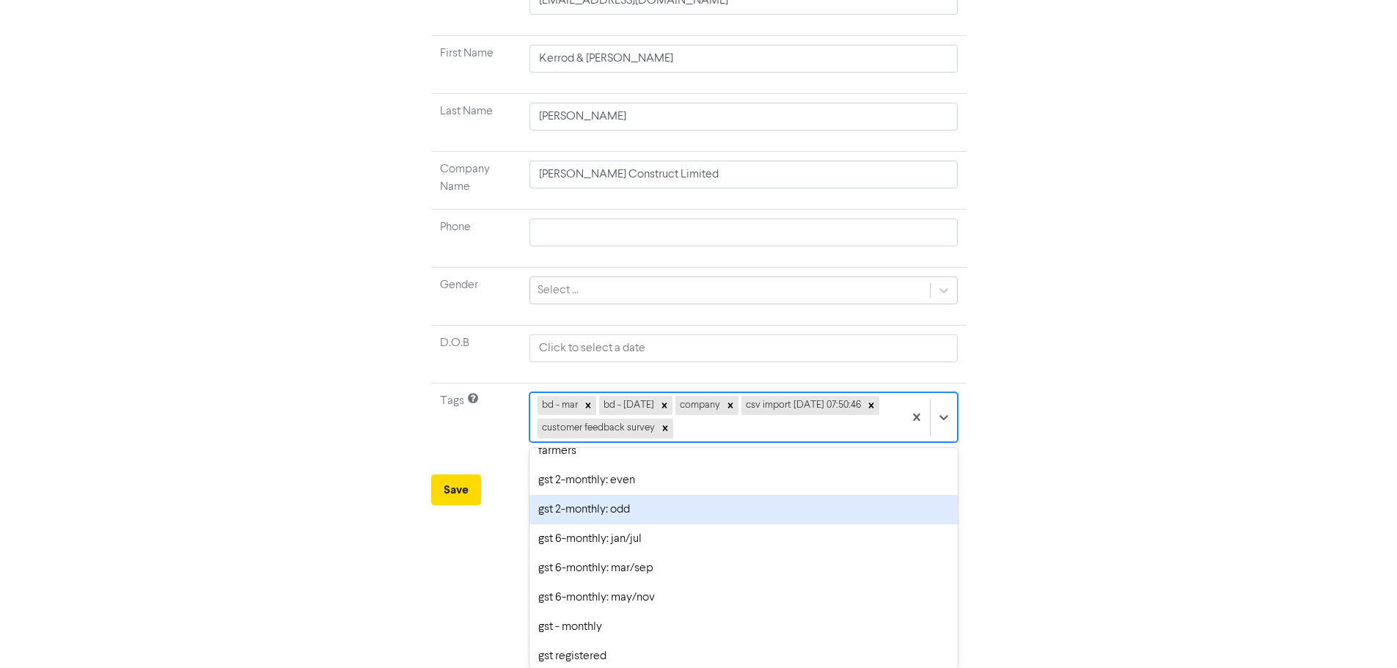
click at [599, 508] on div "gst 2-monthly: odd" at bounding box center [744, 509] width 428 height 29
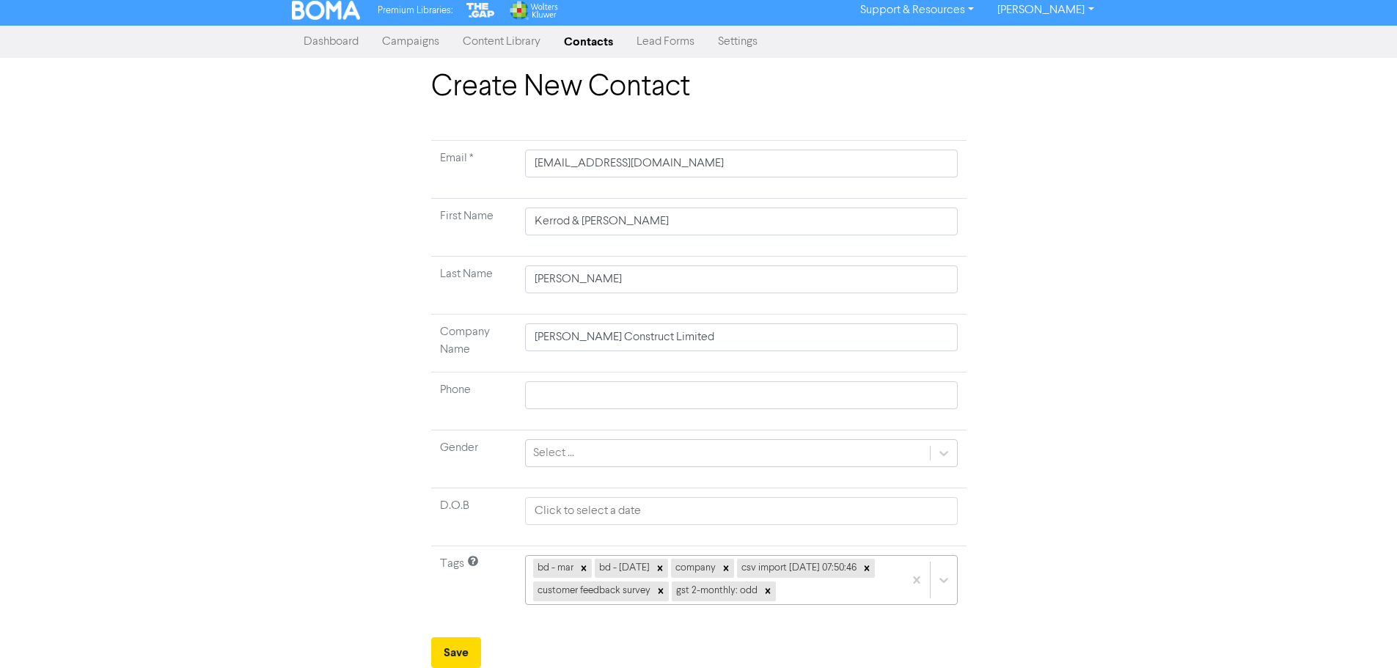
scroll to position [168, 0]
click at [805, 593] on div "bd - mar bd - [DATE] company csv import [DATE] 07:50:46 customer feedback surve…" at bounding box center [741, 580] width 433 height 50
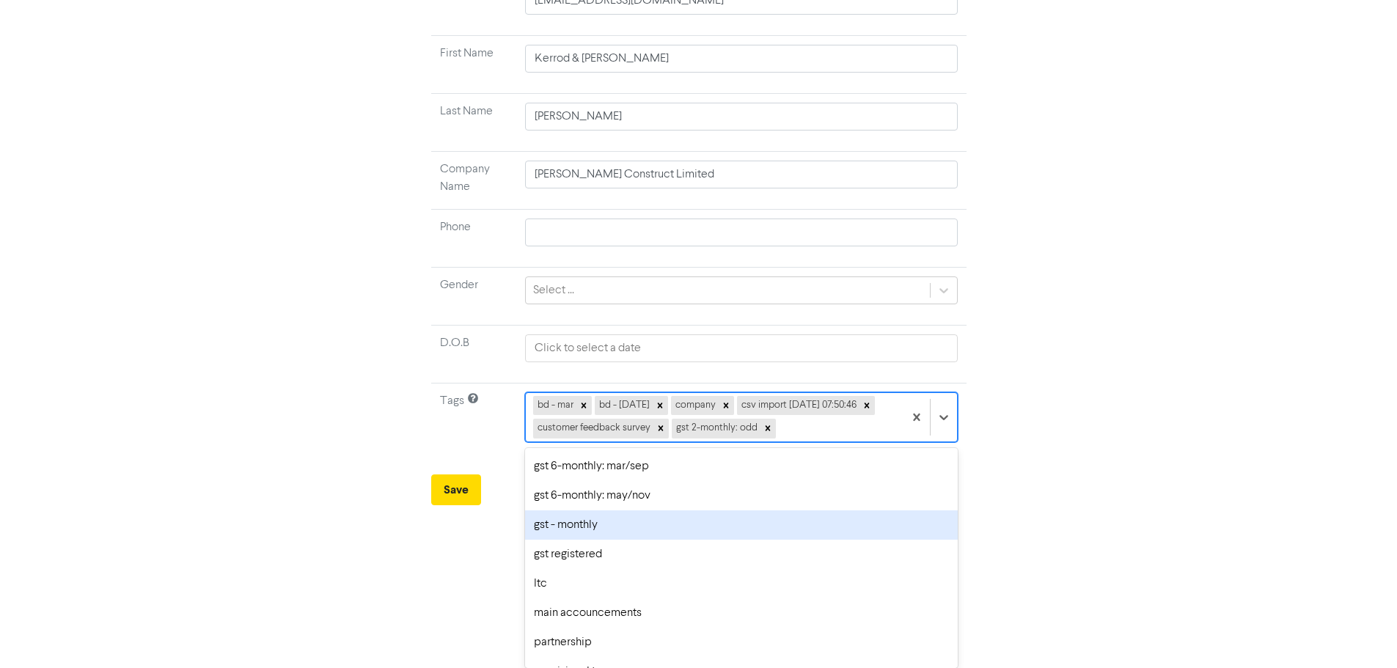
scroll to position [293, 0]
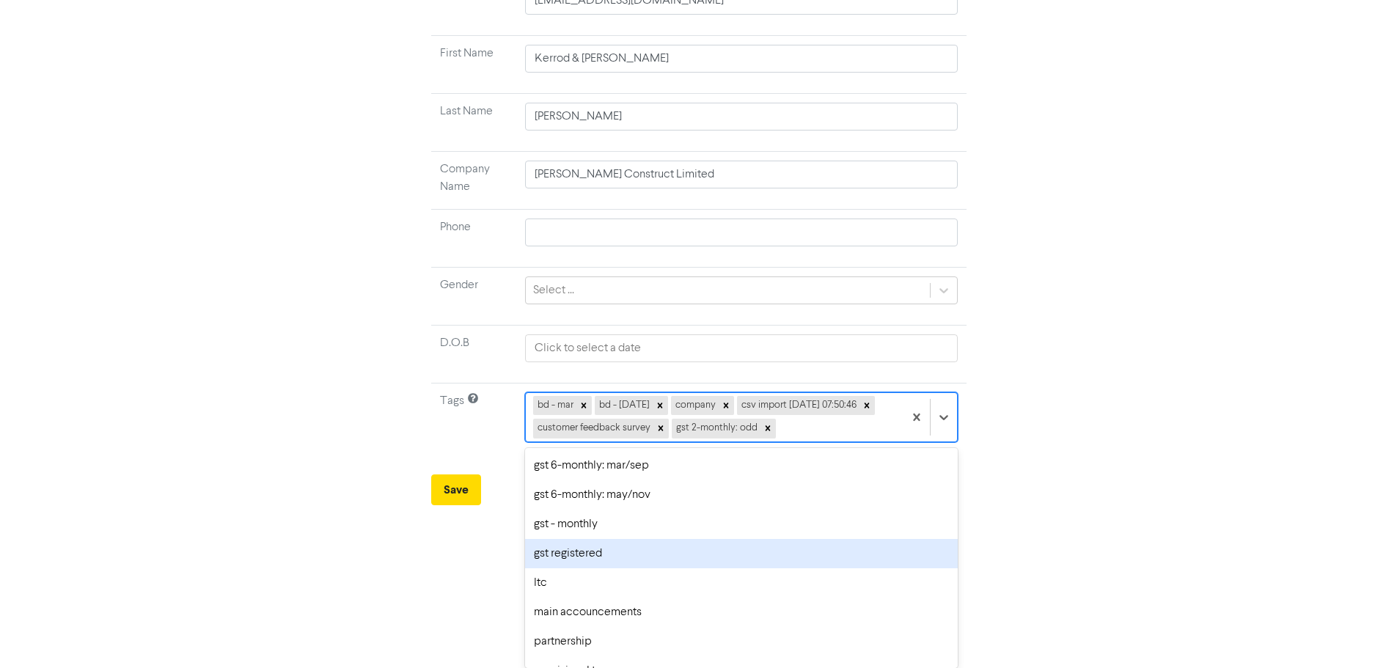
click at [579, 554] on div "gst registered" at bounding box center [741, 553] width 433 height 29
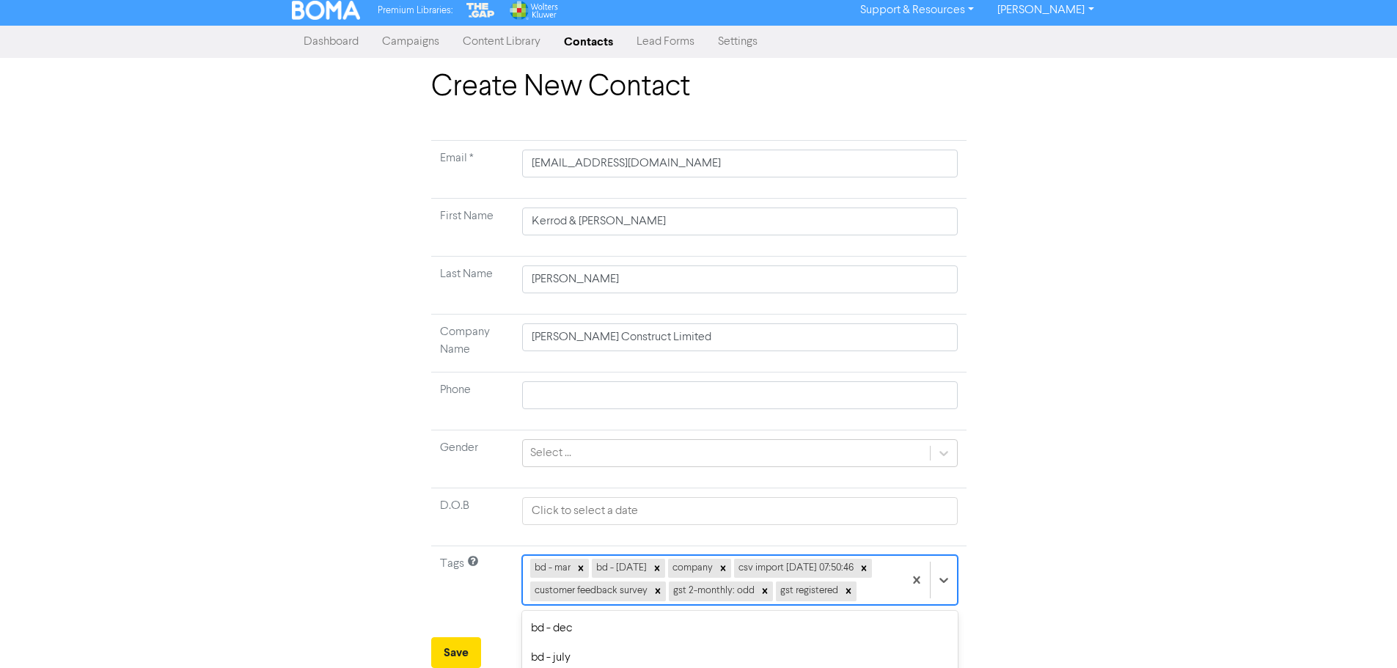
scroll to position [168, 0]
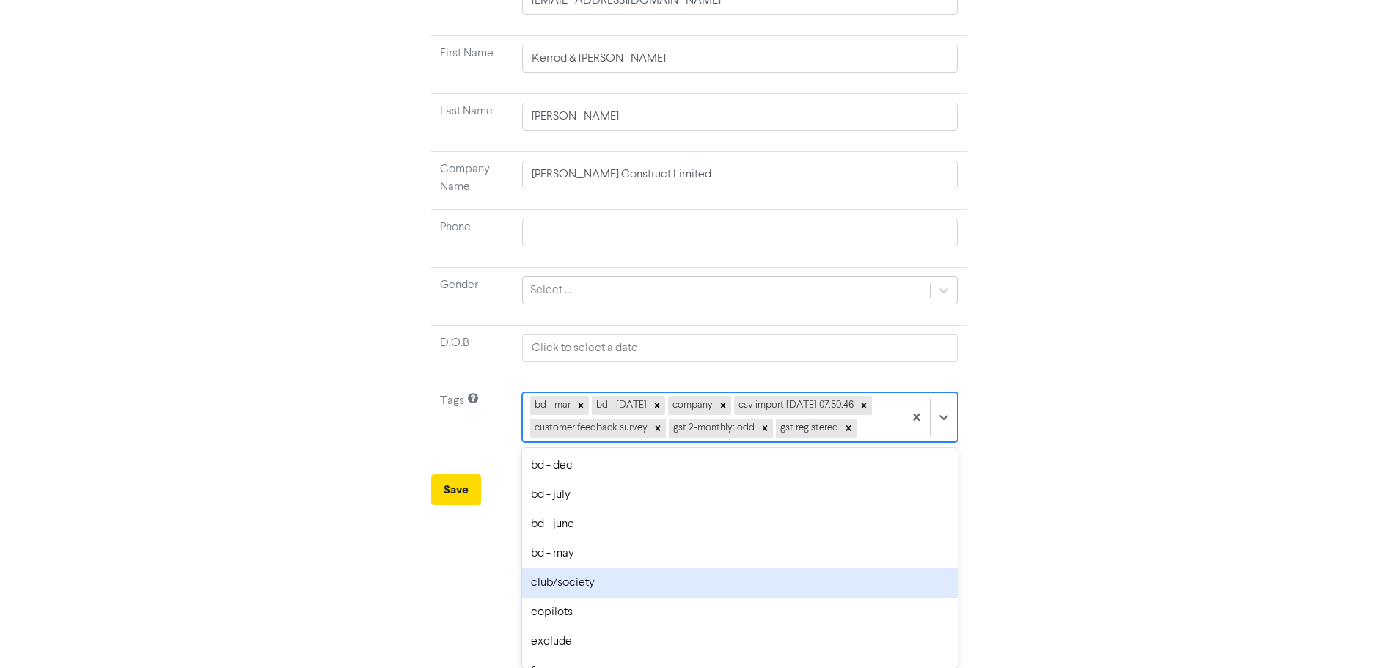
click at [888, 442] on div "option club/society focused, 7 of 30. 23 results available. Use Up and Down to …" at bounding box center [739, 417] width 435 height 50
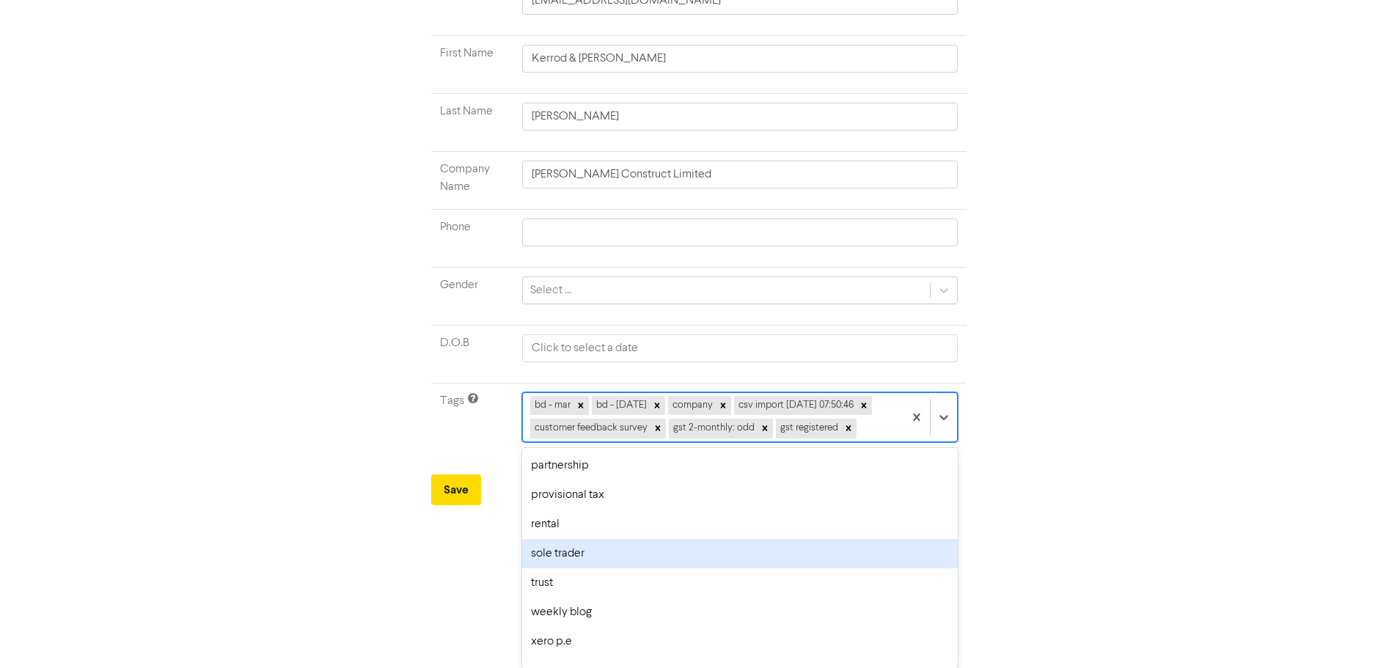
scroll to position [461, 0]
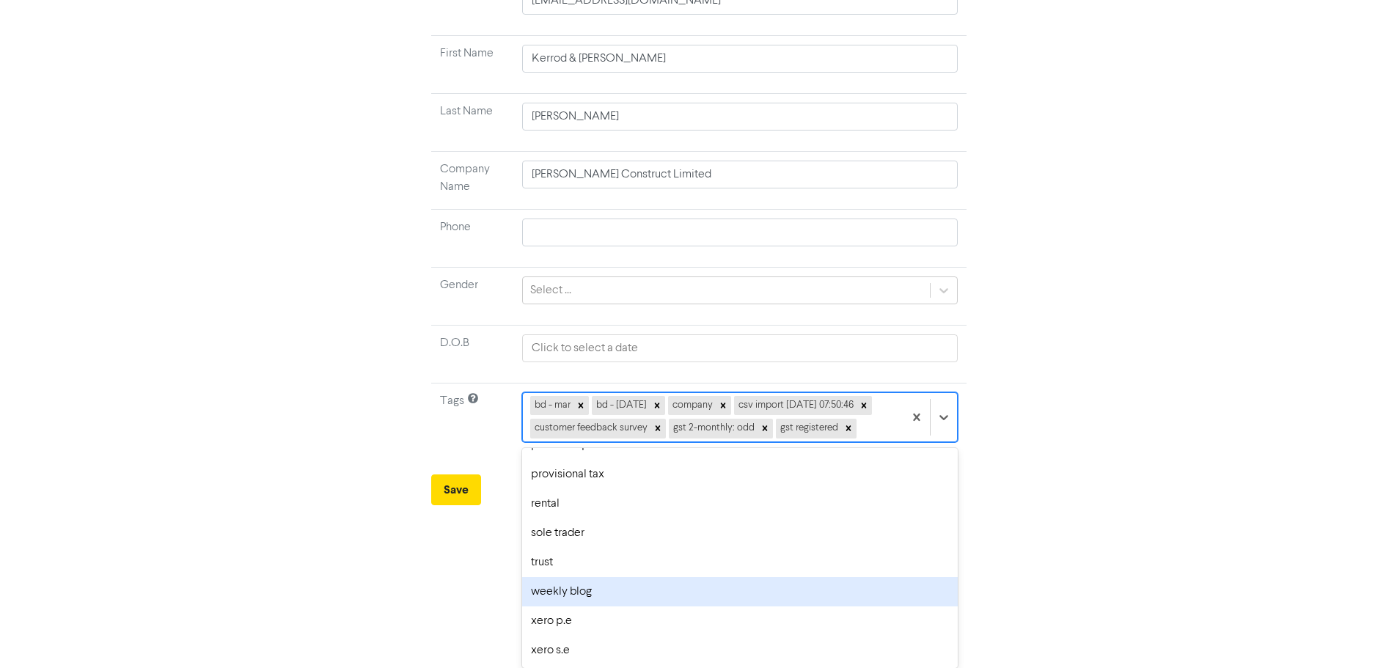
click at [566, 589] on div "weekly blog" at bounding box center [739, 591] width 435 height 29
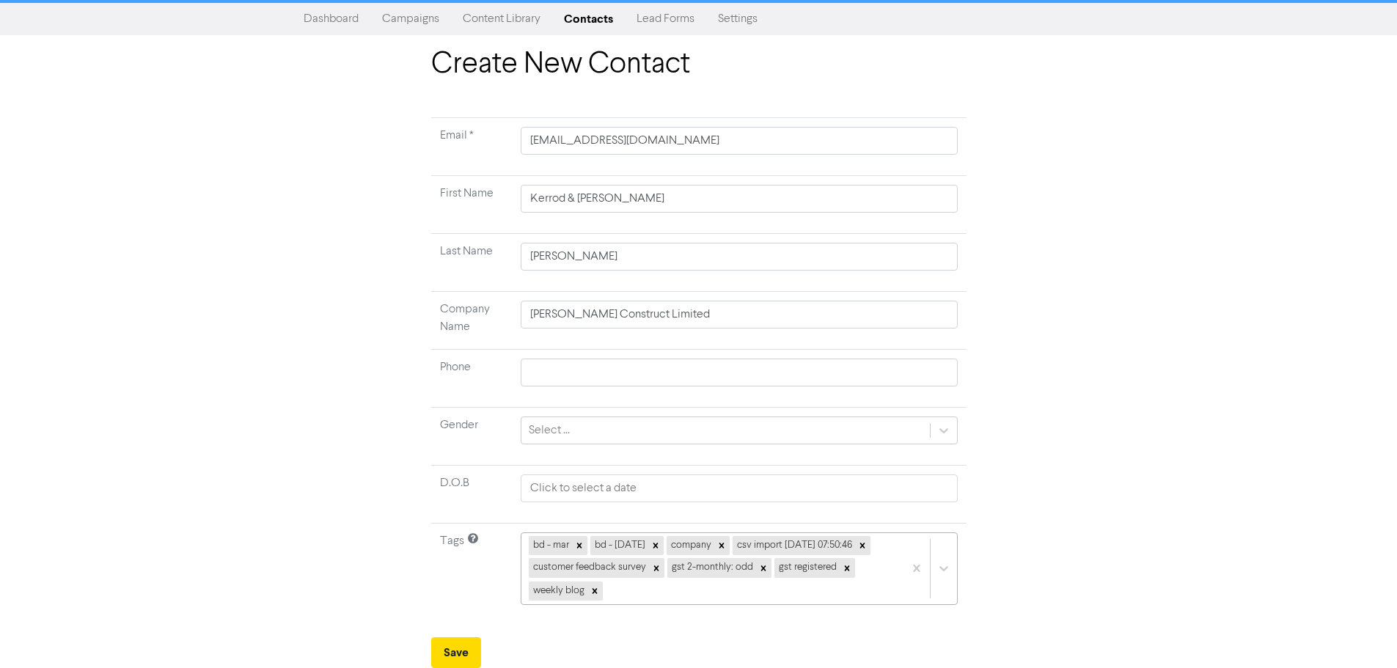
click at [832, 596] on div "bd - mar bd - [DATE] company csv import [DATE] 07:50:46 customer feedback surve…" at bounding box center [739, 569] width 436 height 73
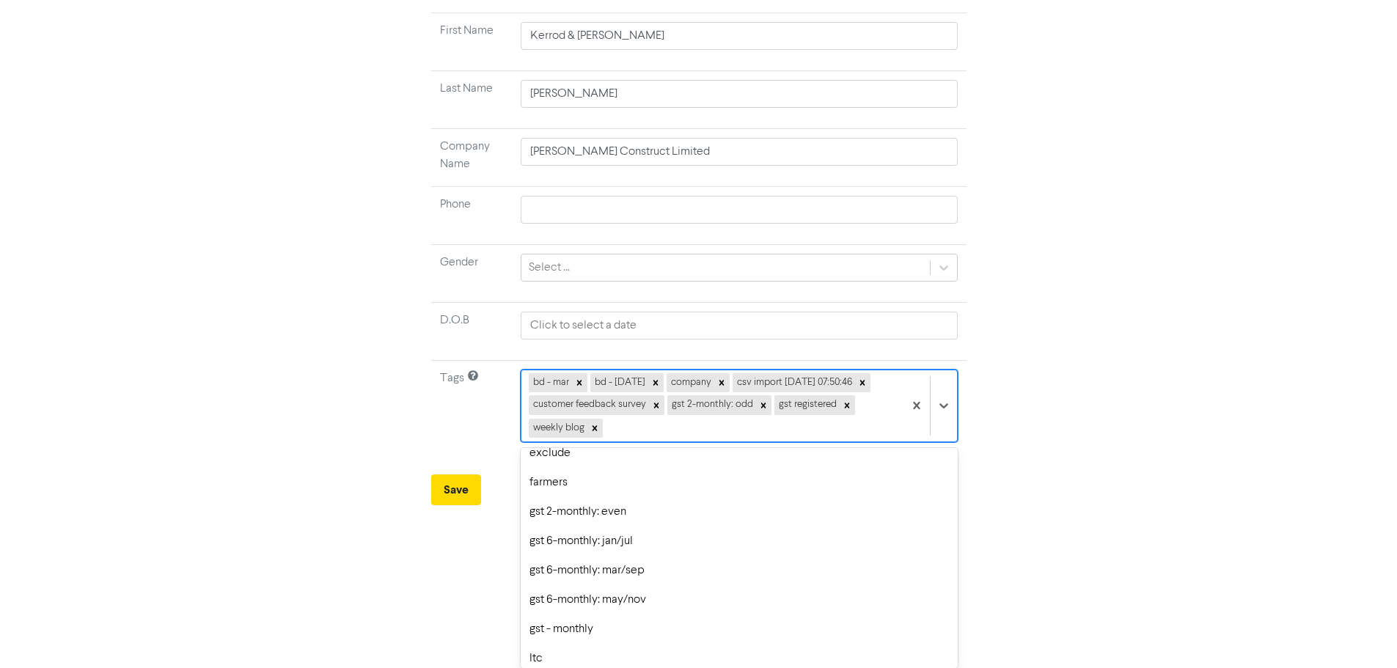
scroll to position [431, 0]
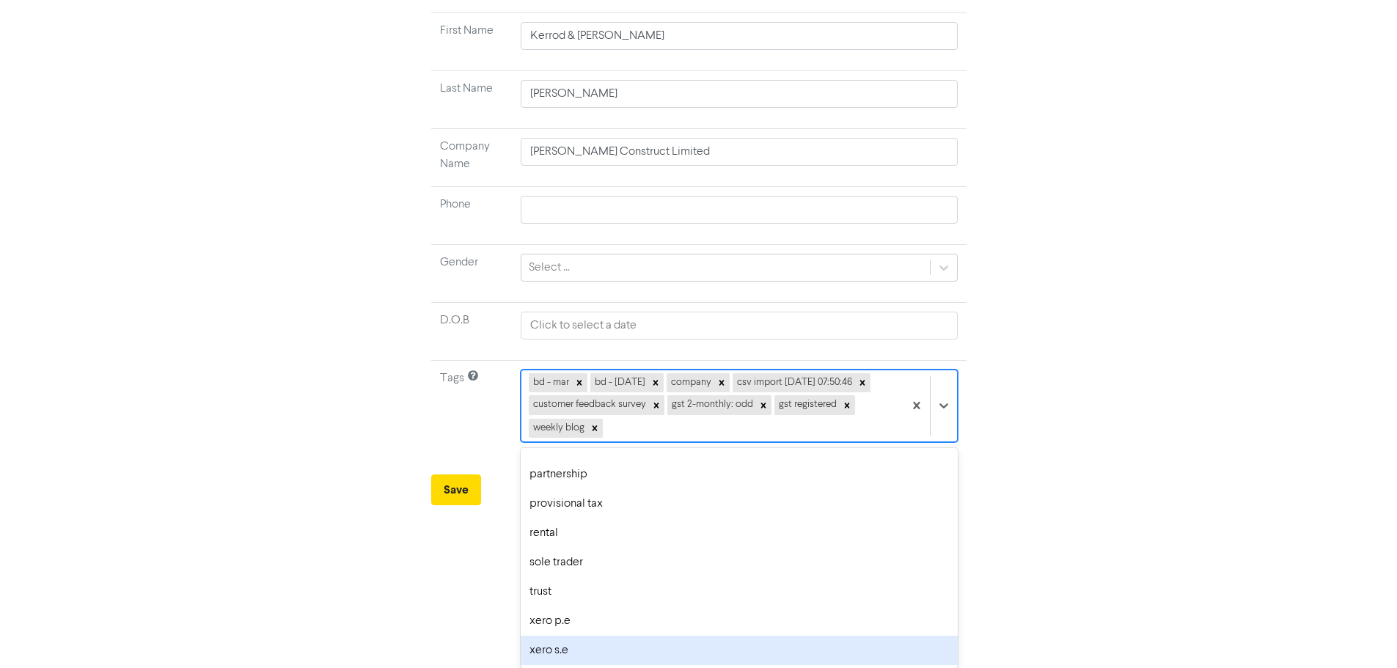
click at [566, 657] on div "xero s.e" at bounding box center [739, 650] width 436 height 29
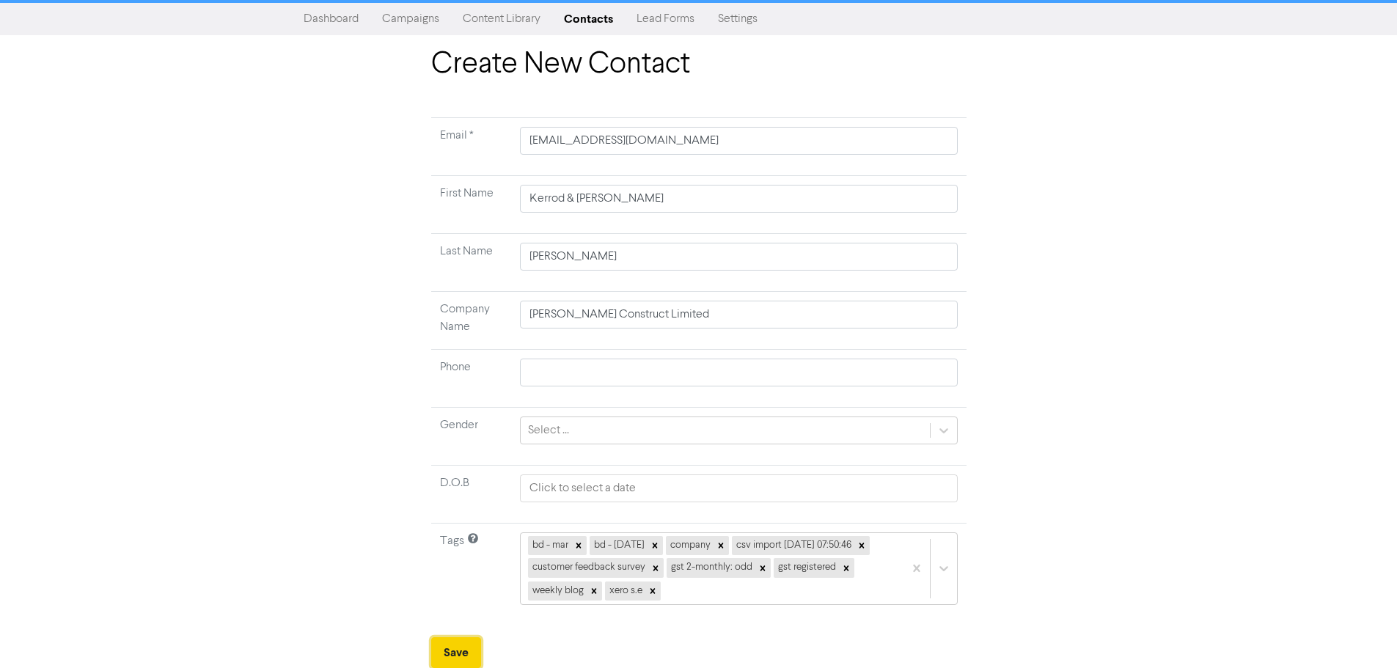
click at [461, 647] on button "Save" at bounding box center [456, 652] width 50 height 31
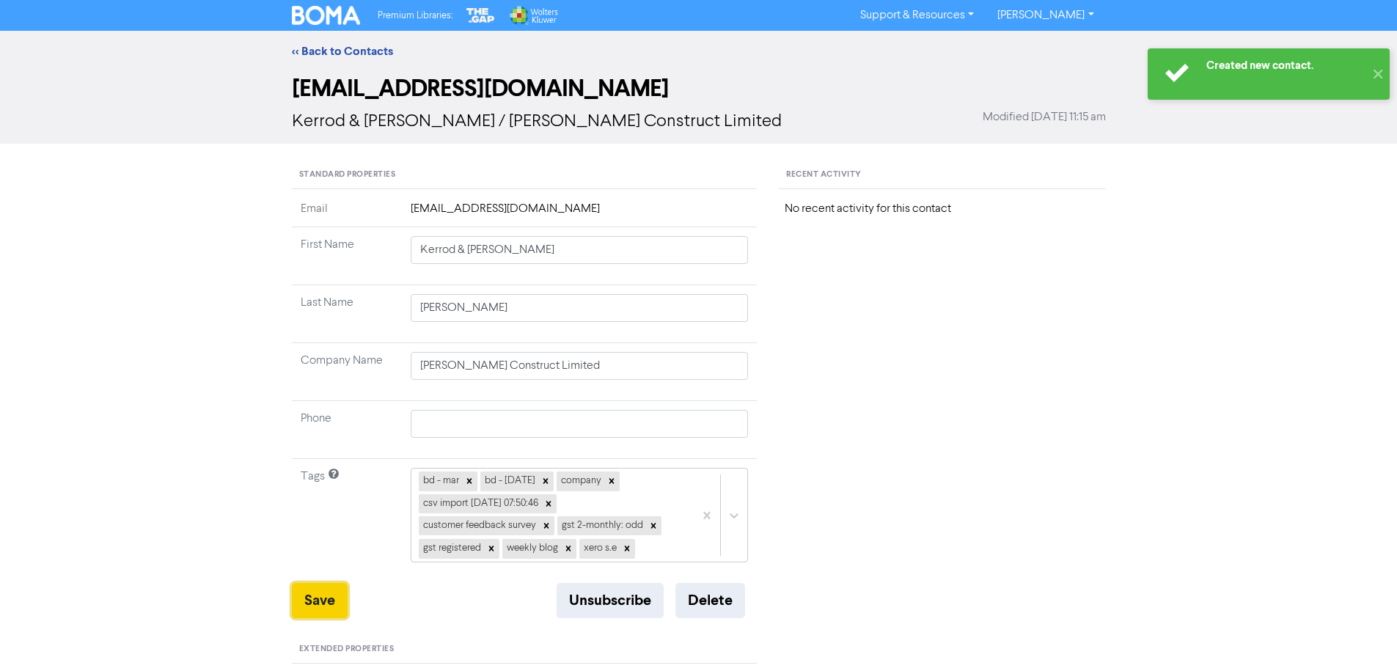
click at [318, 600] on button "Save" at bounding box center [320, 600] width 56 height 35
